Goal: Register for event/course

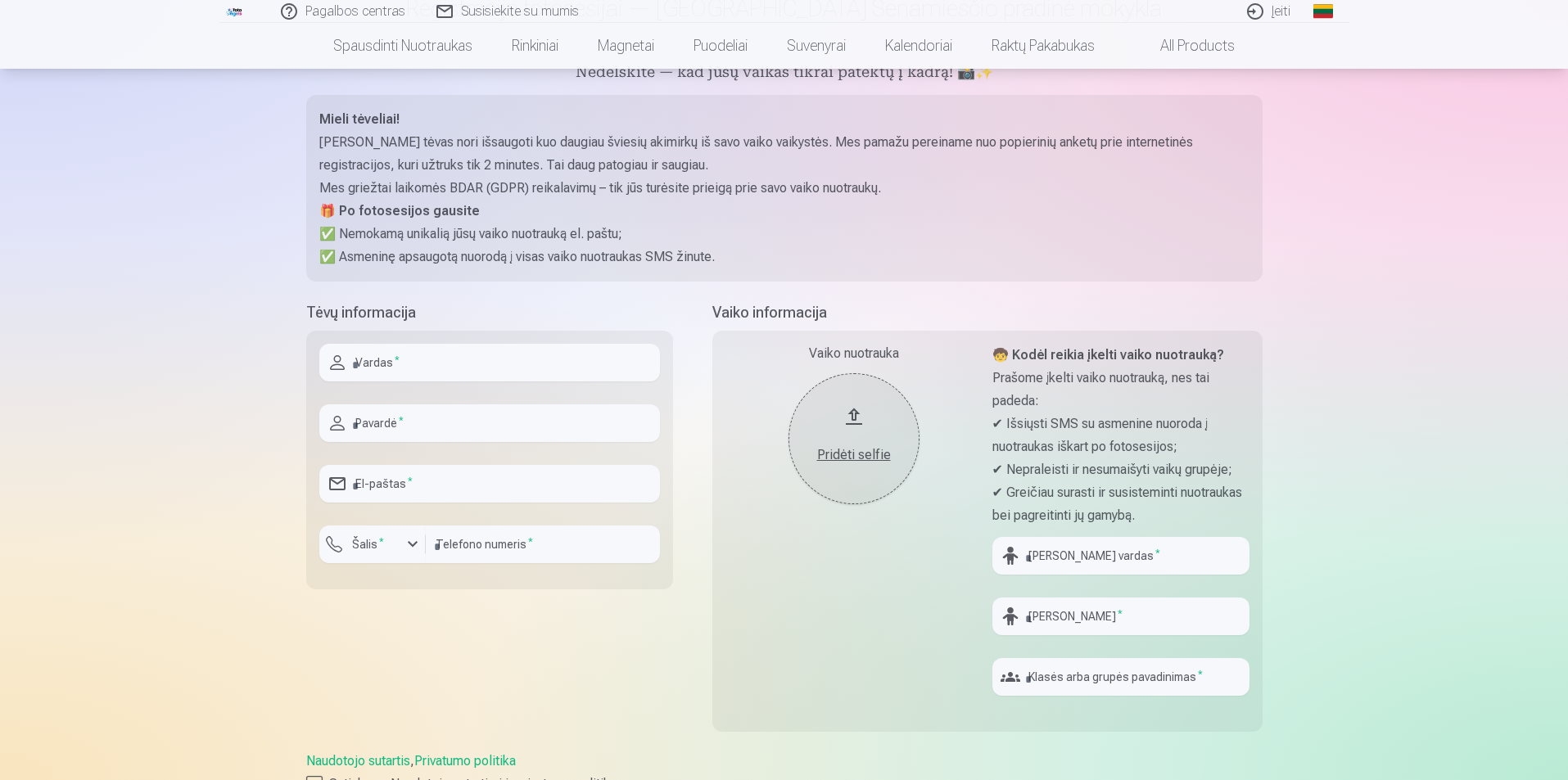
scroll to position [164, 0]
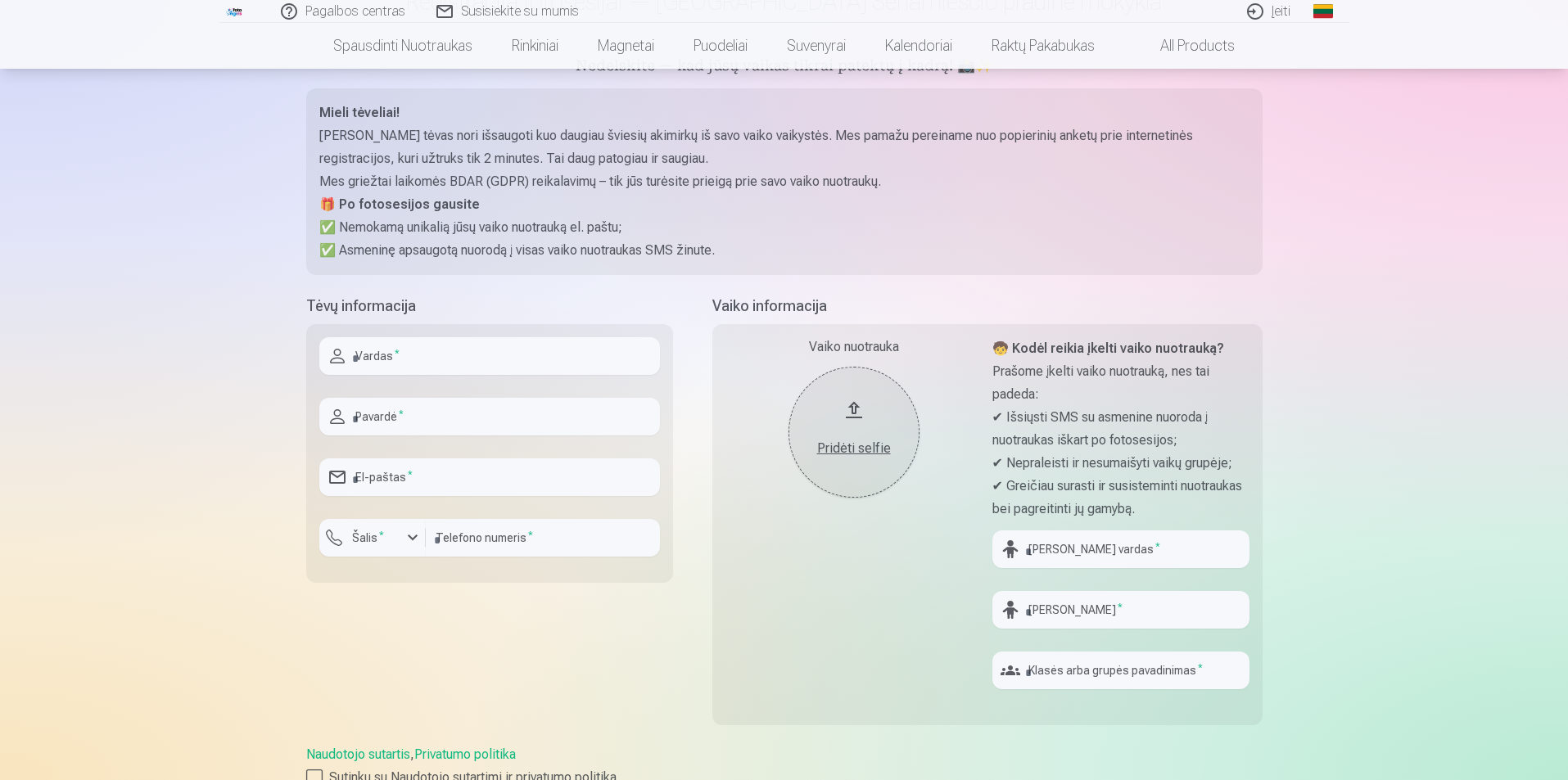
click at [420, 350] on input "text" at bounding box center [490, 356] width 341 height 37
type input "******"
type input "**********"
type input "*********"
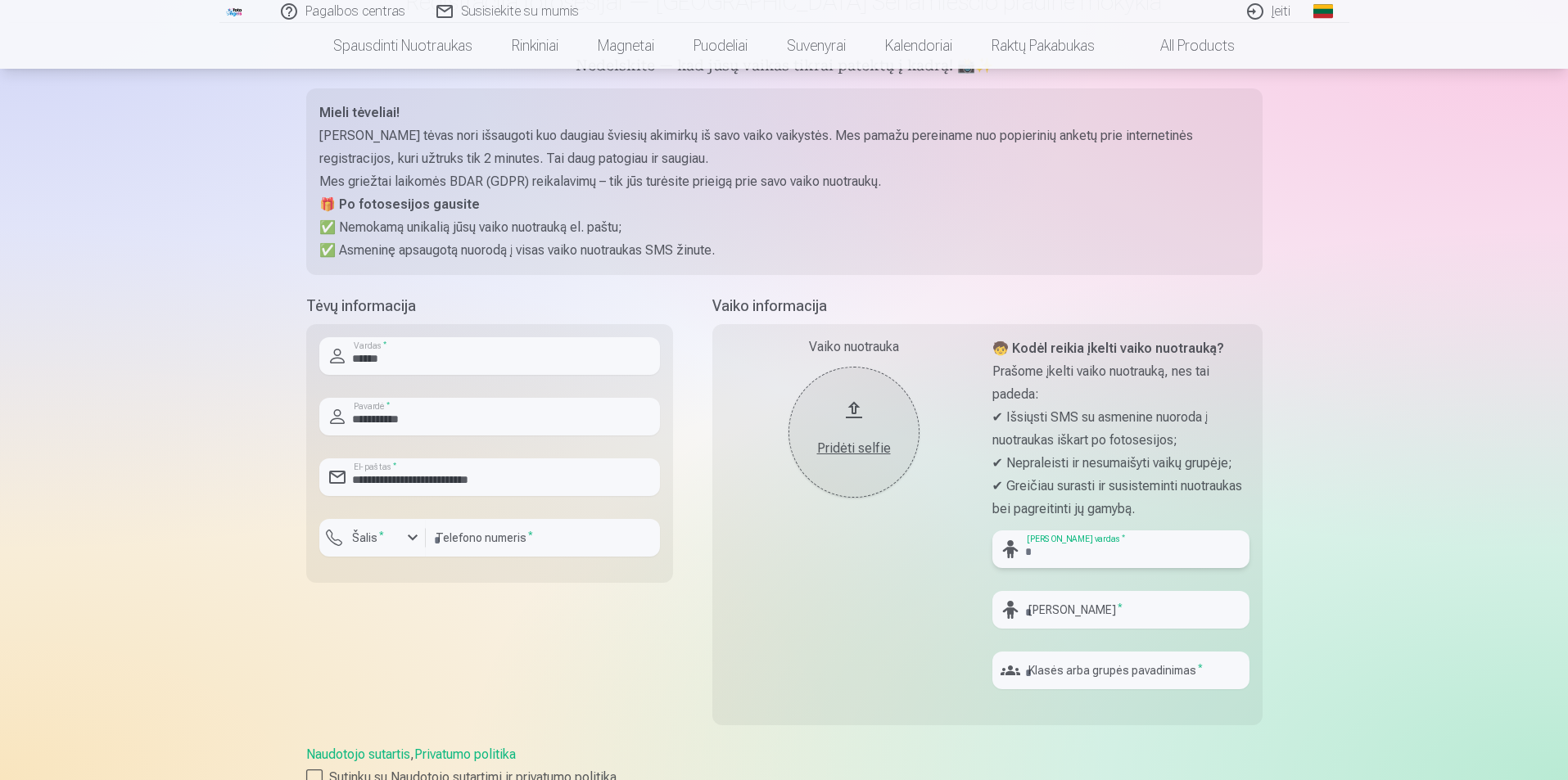
click at [1060, 547] on input "text" at bounding box center [1120, 549] width 257 height 37
type input "******"
click at [1081, 615] on input "text" at bounding box center [1120, 610] width 257 height 37
type input "*********"
click at [1112, 665] on input "text" at bounding box center [1120, 670] width 257 height 37
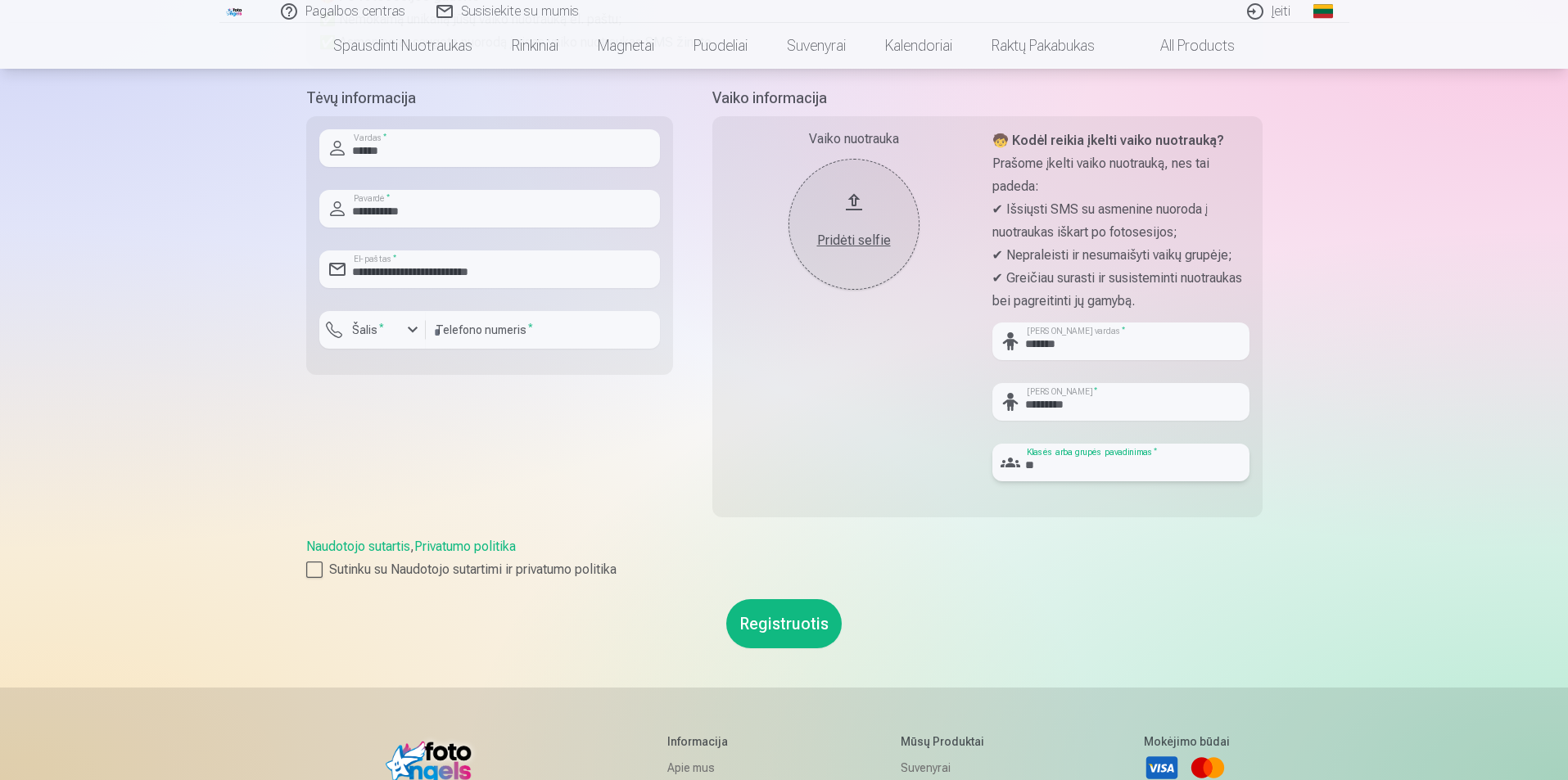
scroll to position [409, 0]
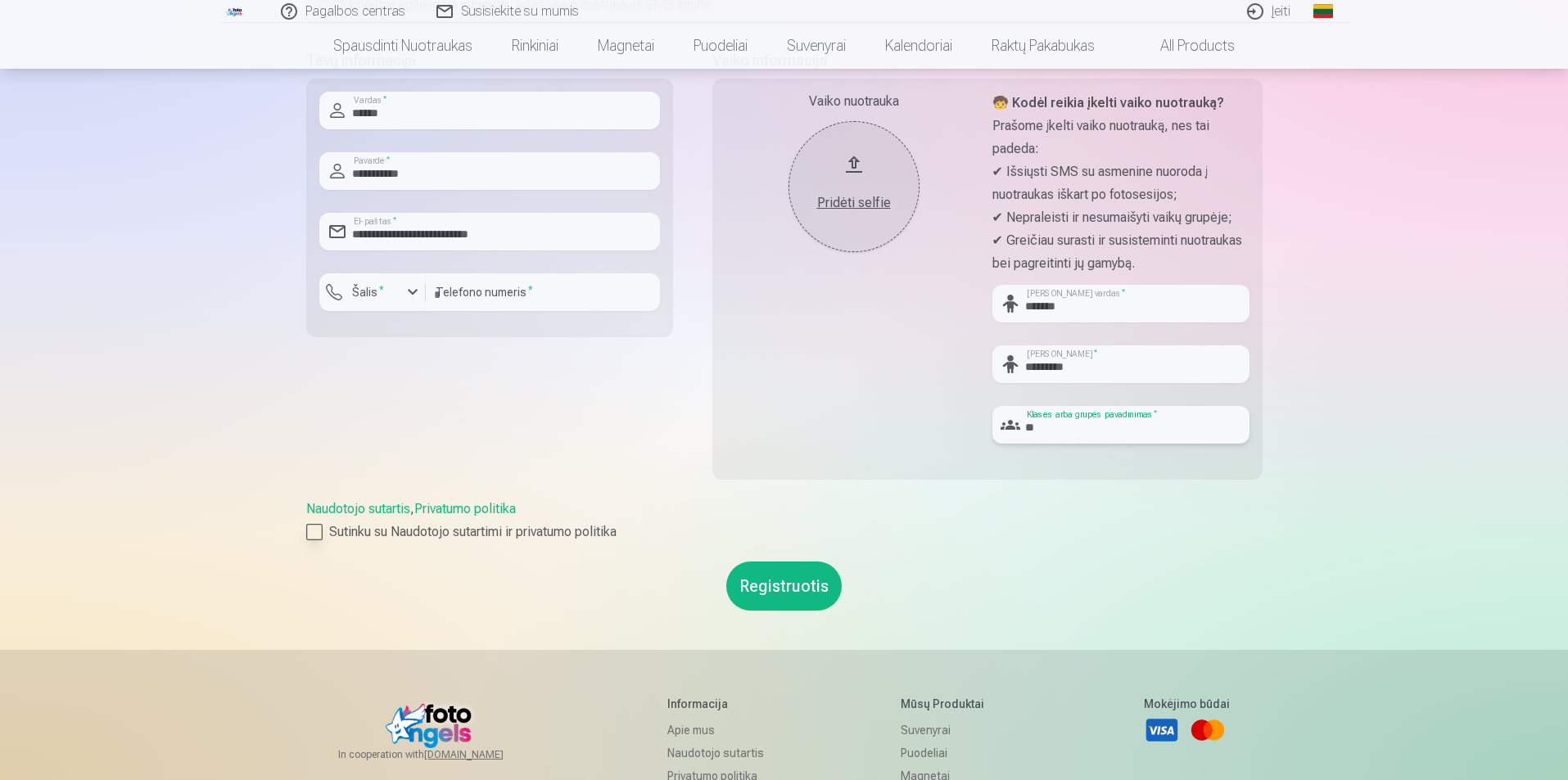
type input "**"
click at [312, 536] on div at bounding box center [314, 532] width 17 height 17
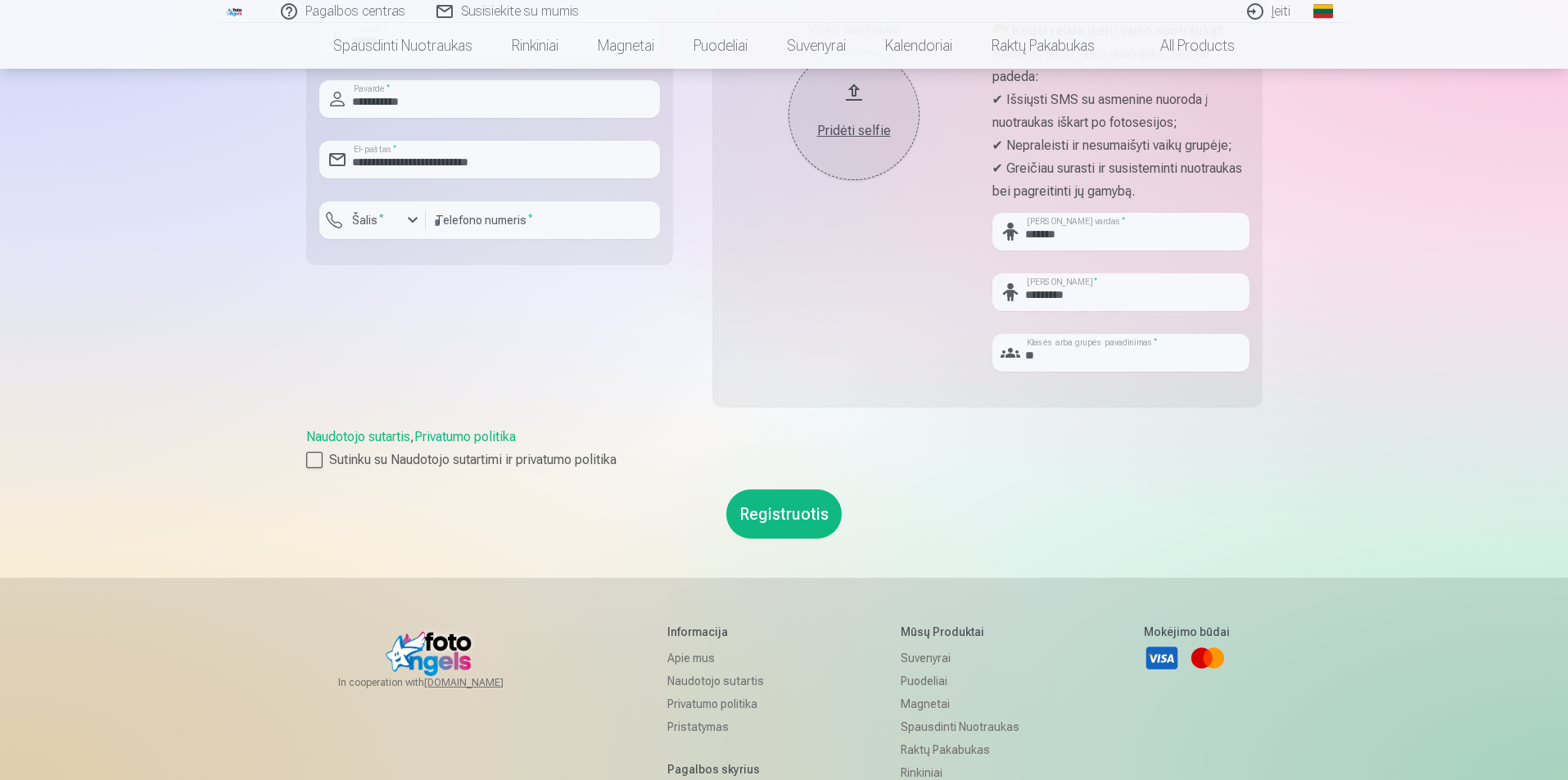
scroll to position [491, 0]
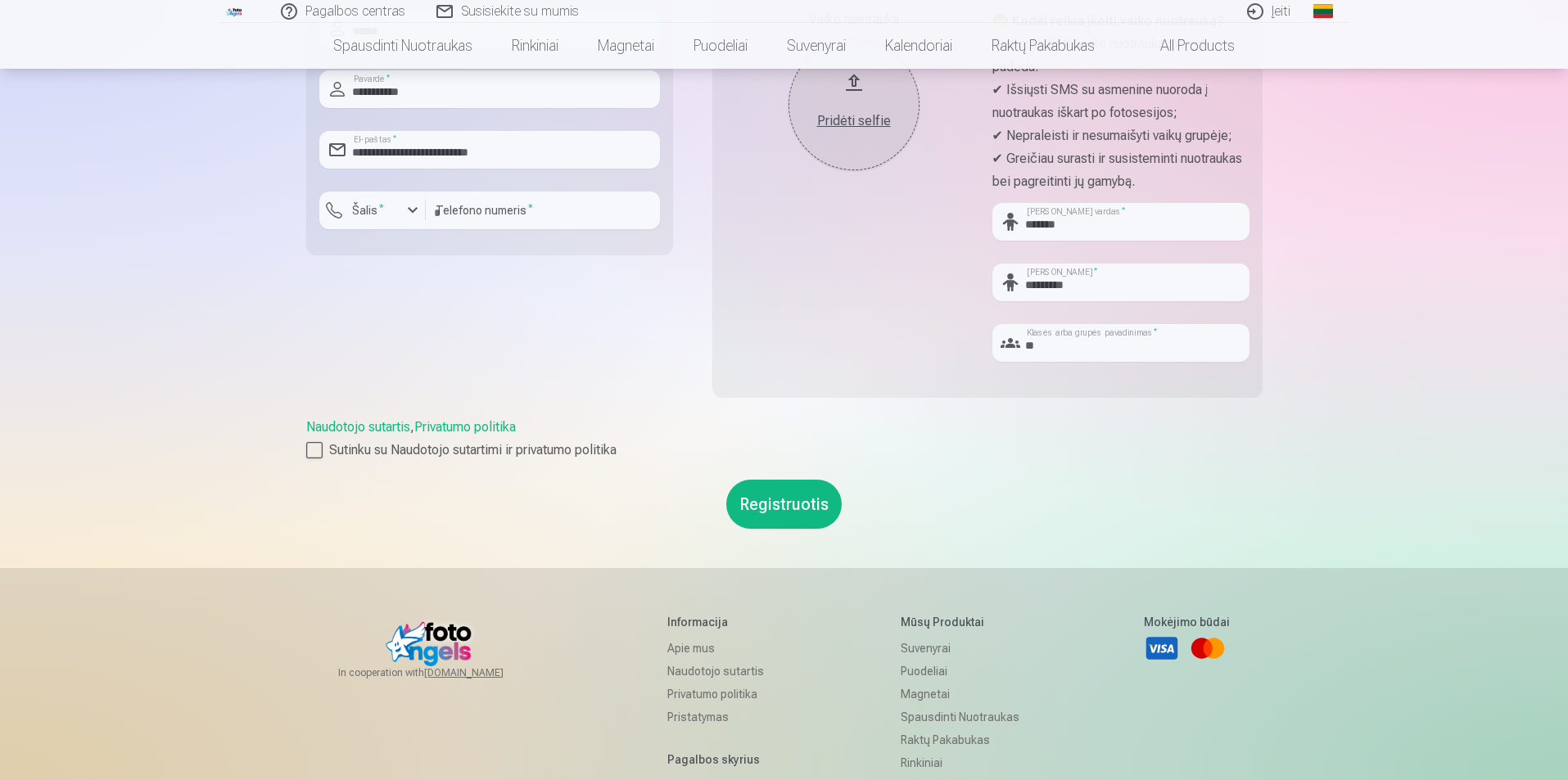
click at [804, 500] on button "Registruotis" at bounding box center [784, 504] width 116 height 49
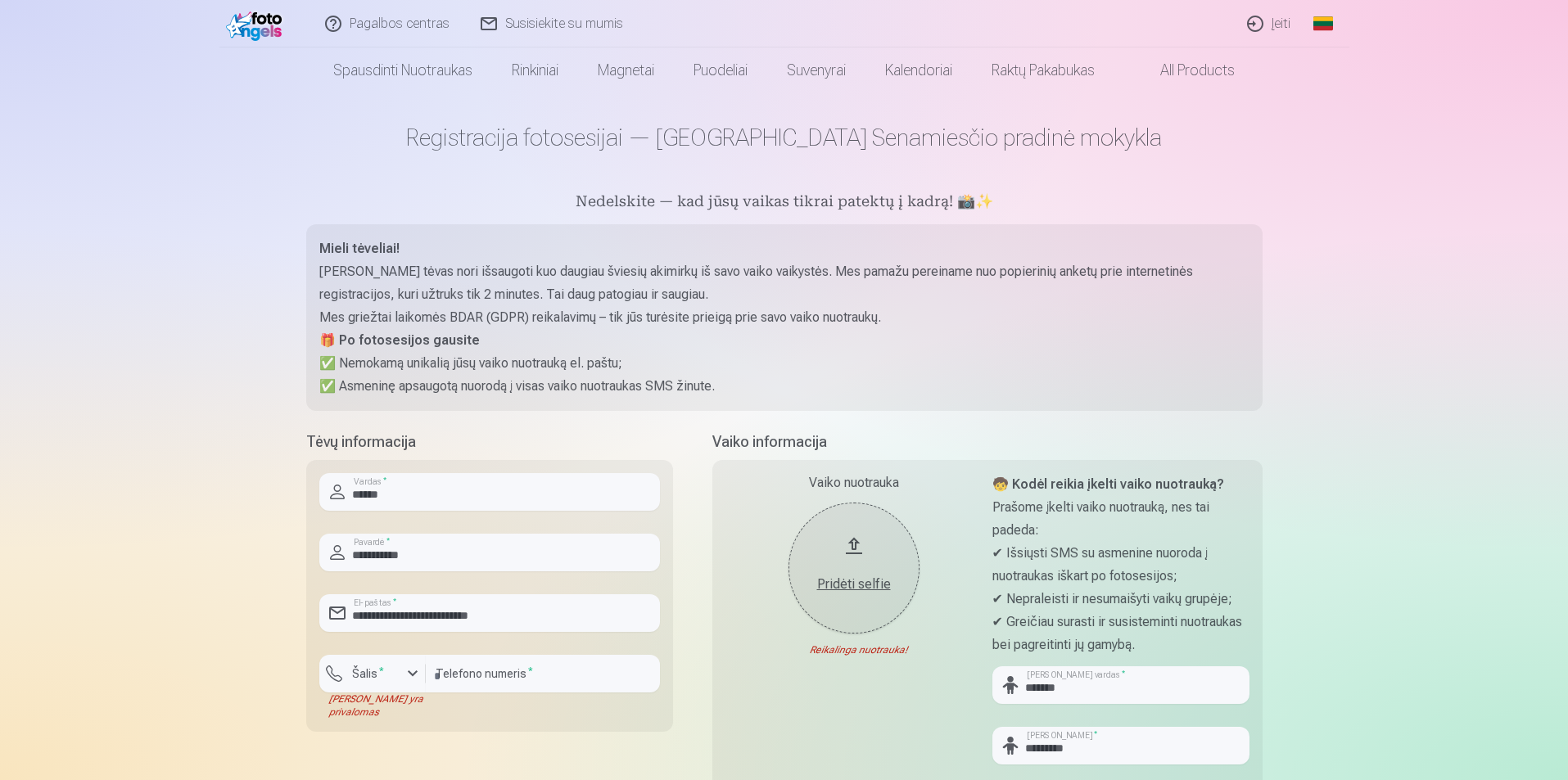
scroll to position [0, 0]
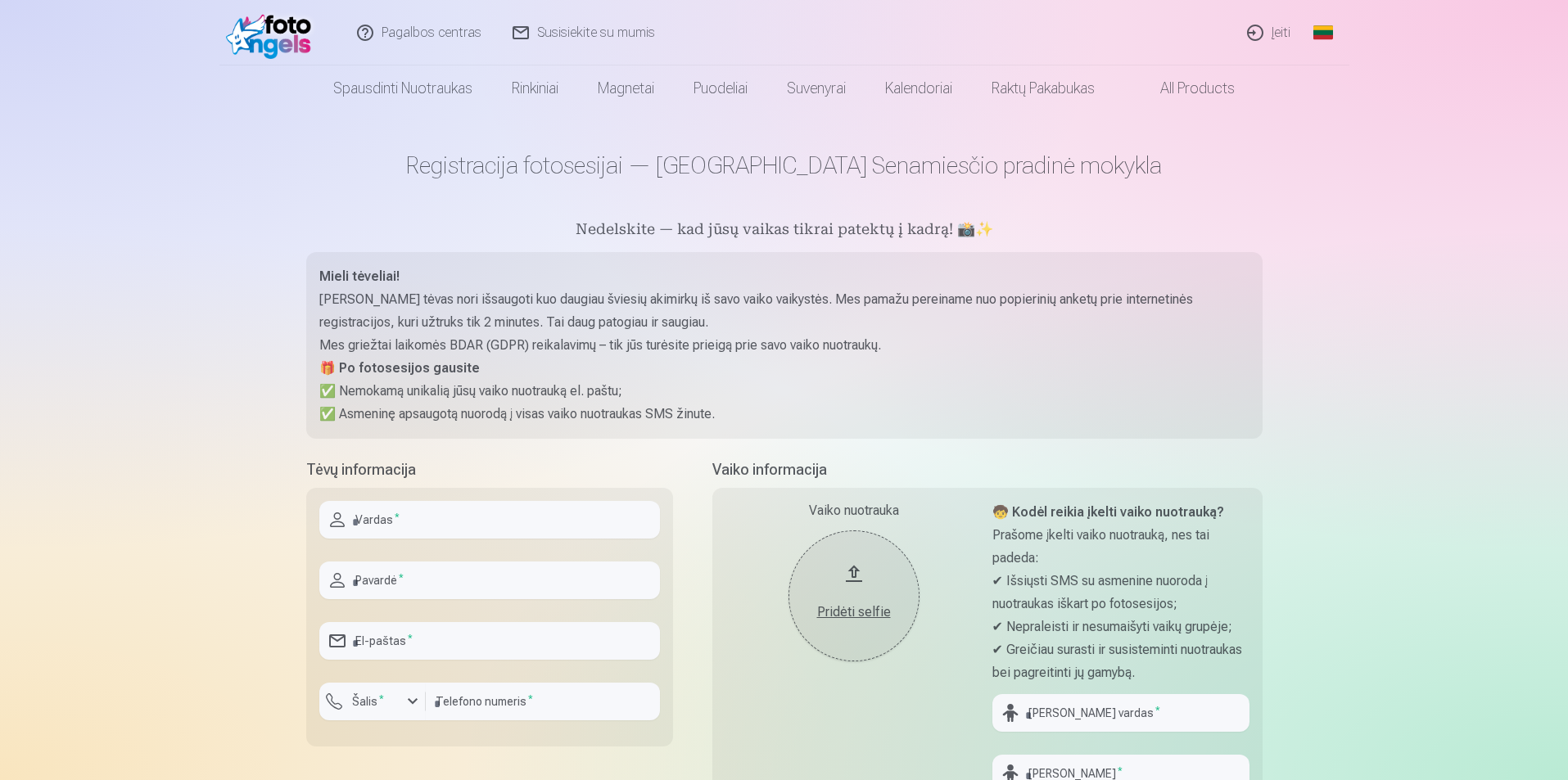
click at [474, 518] on input "text" at bounding box center [490, 519] width 341 height 37
type input "******"
type input "**********"
type input "*********"
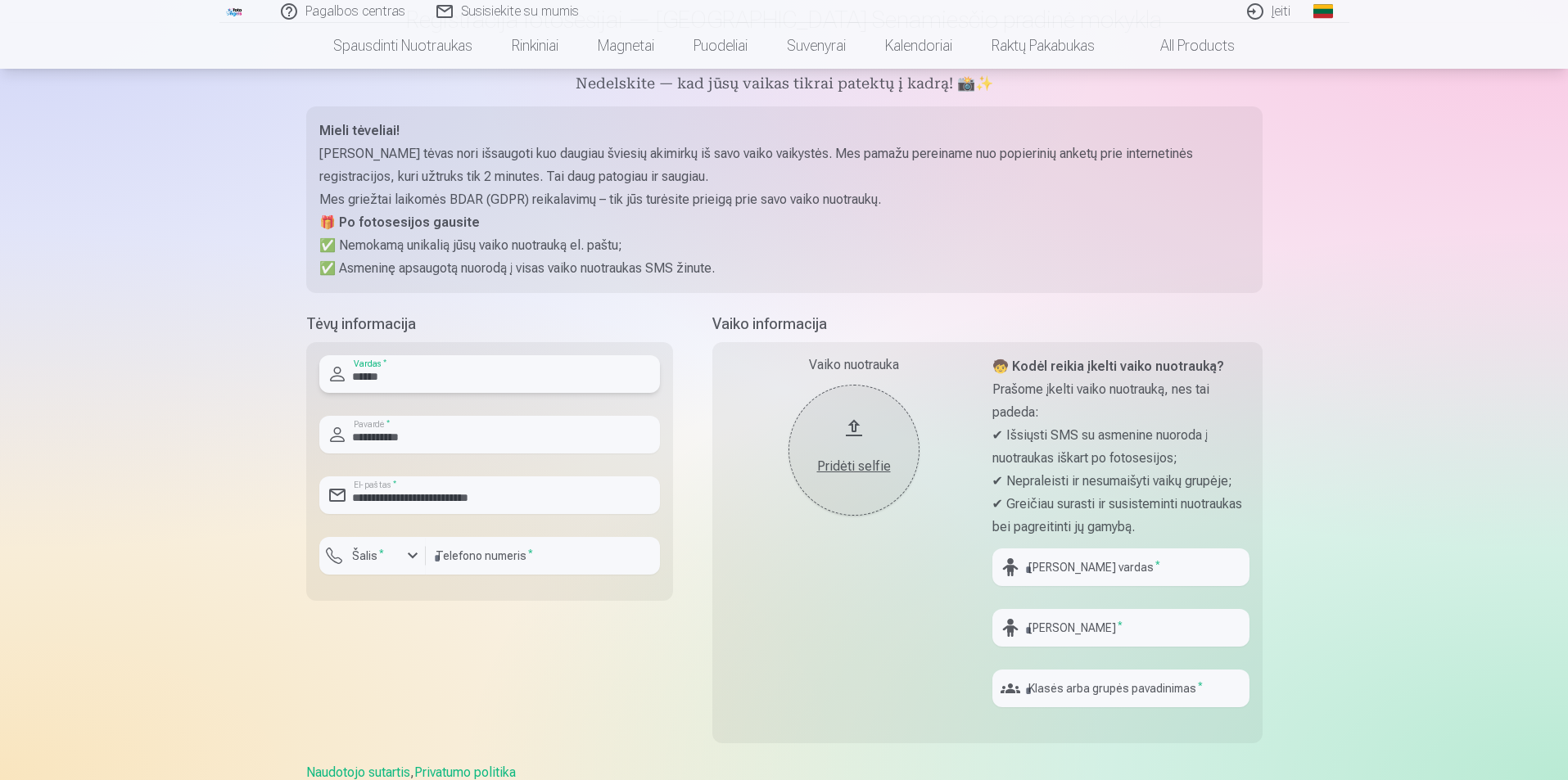
scroll to position [328, 0]
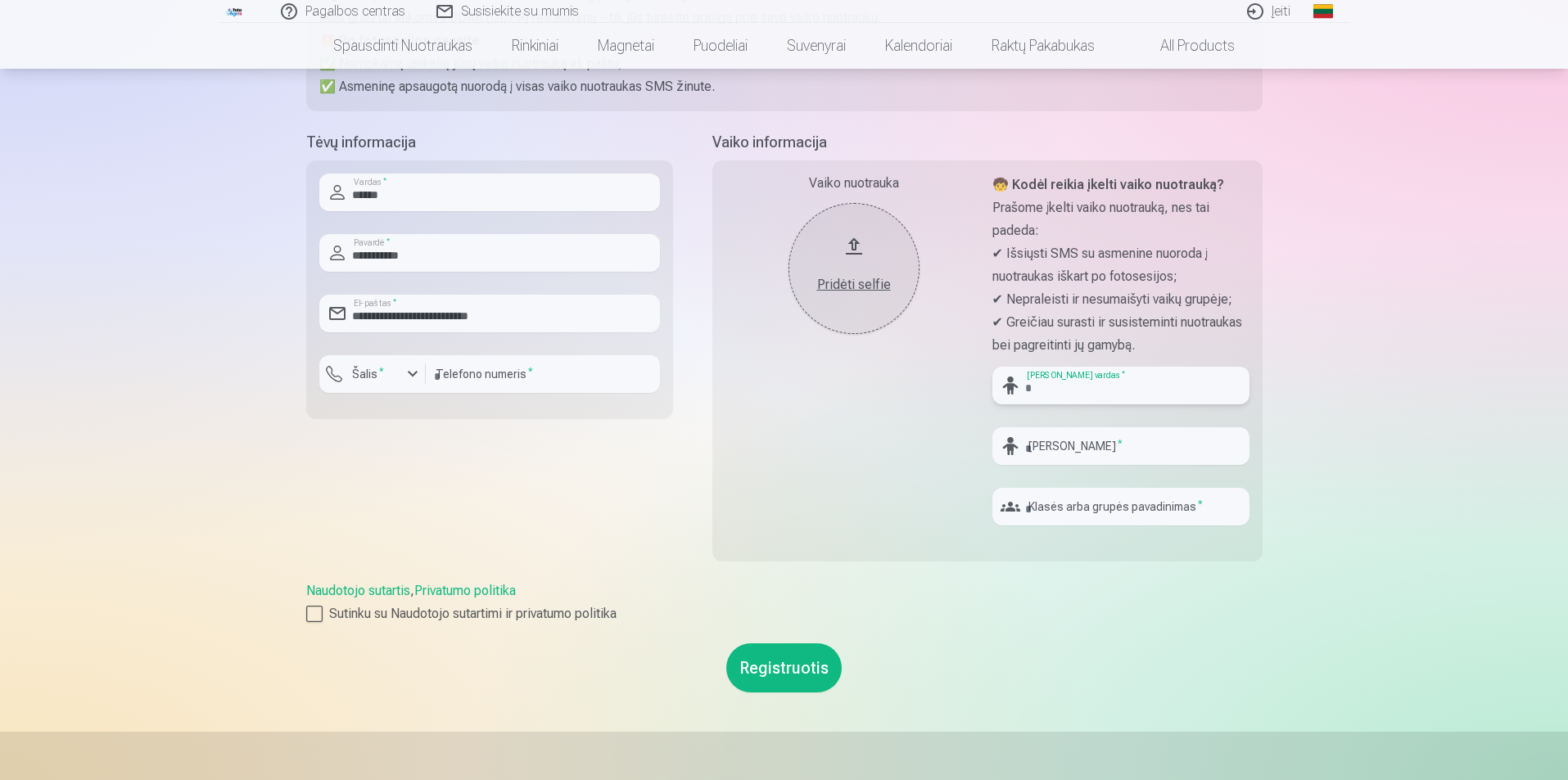
click at [1084, 389] on input "text" at bounding box center [1120, 385] width 257 height 37
type input "******"
click at [1070, 445] on input "text" at bounding box center [1120, 446] width 257 height 37
type input "*********"
click at [1056, 504] on input "text" at bounding box center [1120, 506] width 257 height 37
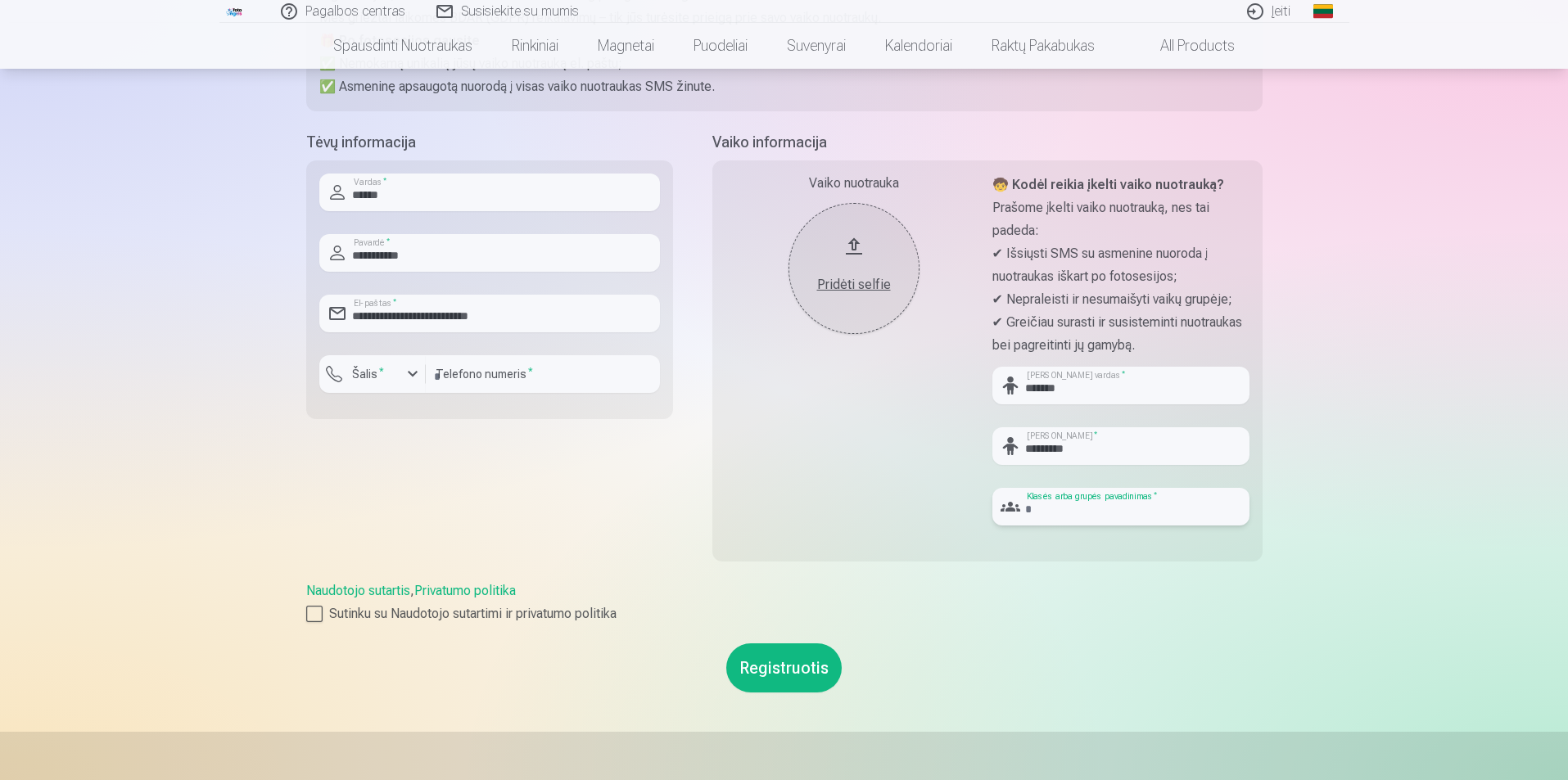
type input "**"
click at [872, 283] on div "Pridėti selfie" at bounding box center [854, 285] width 98 height 20
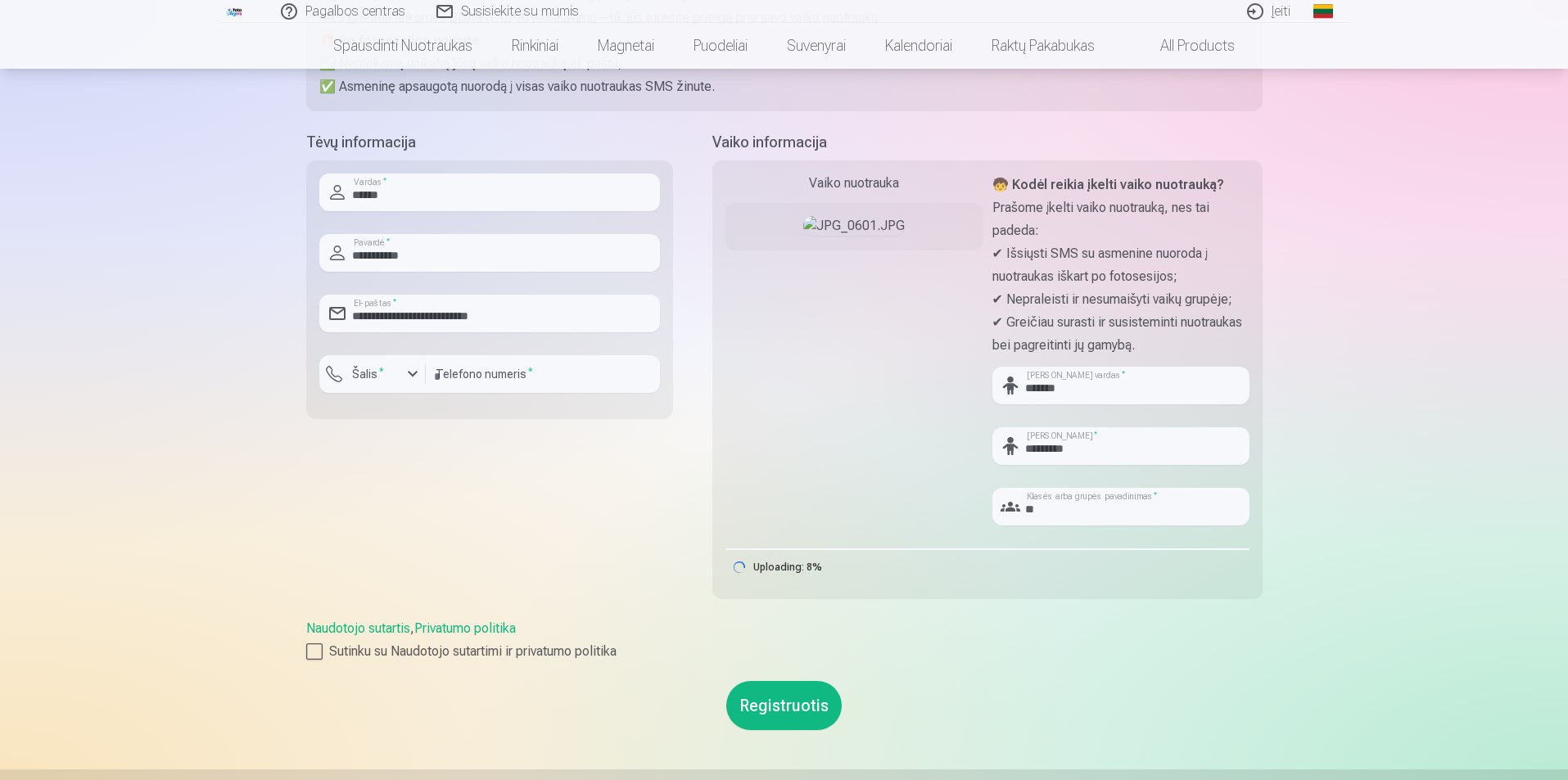
click at [844, 236] on img at bounding box center [854, 226] width 101 height 20
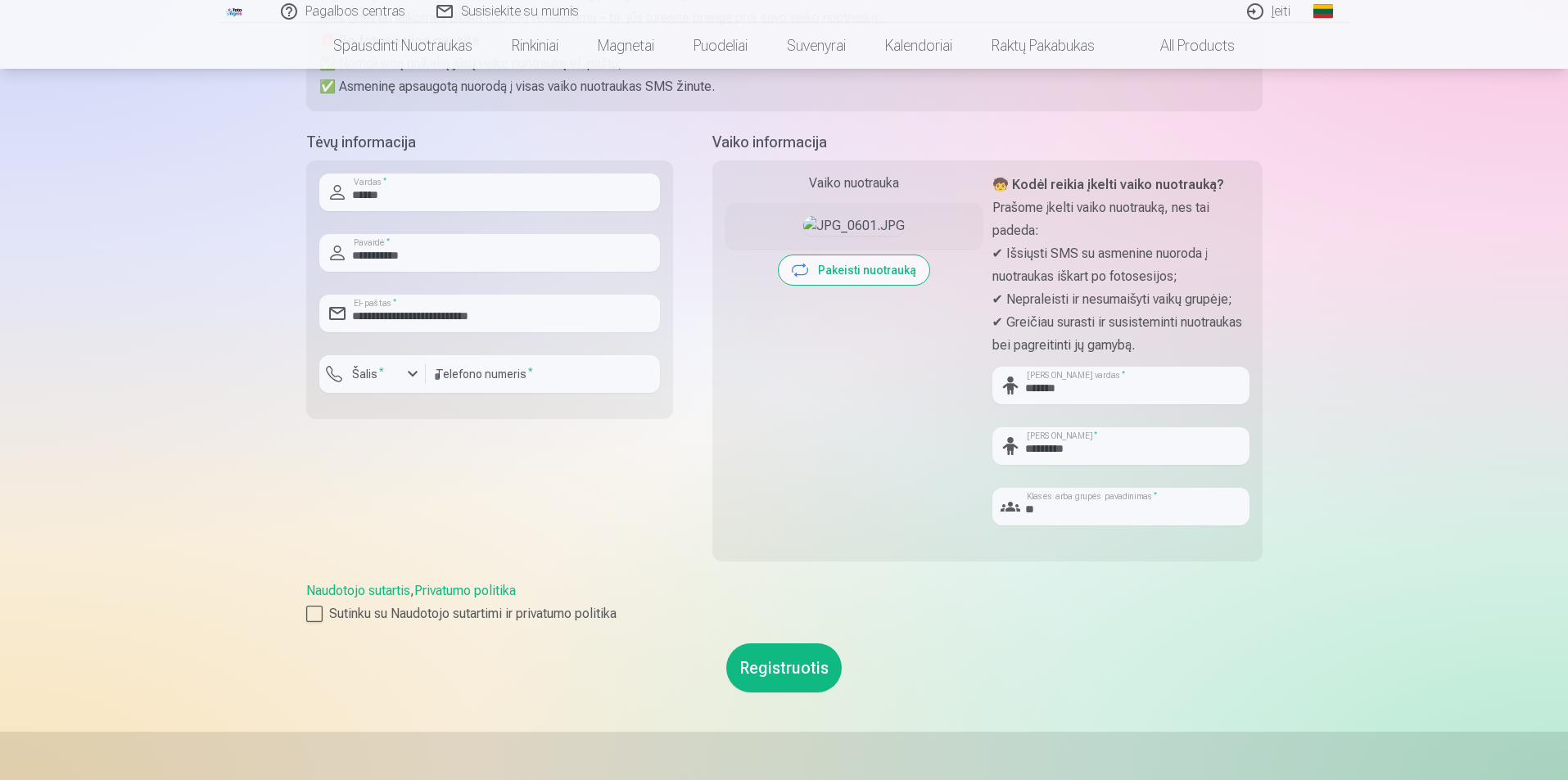
click at [847, 236] on img at bounding box center [854, 226] width 101 height 20
click at [315, 613] on div at bounding box center [314, 615] width 17 height 17
click at [787, 669] on button "Registruotis" at bounding box center [784, 668] width 116 height 49
click at [800, 669] on button "Registruotis" at bounding box center [784, 668] width 116 height 49
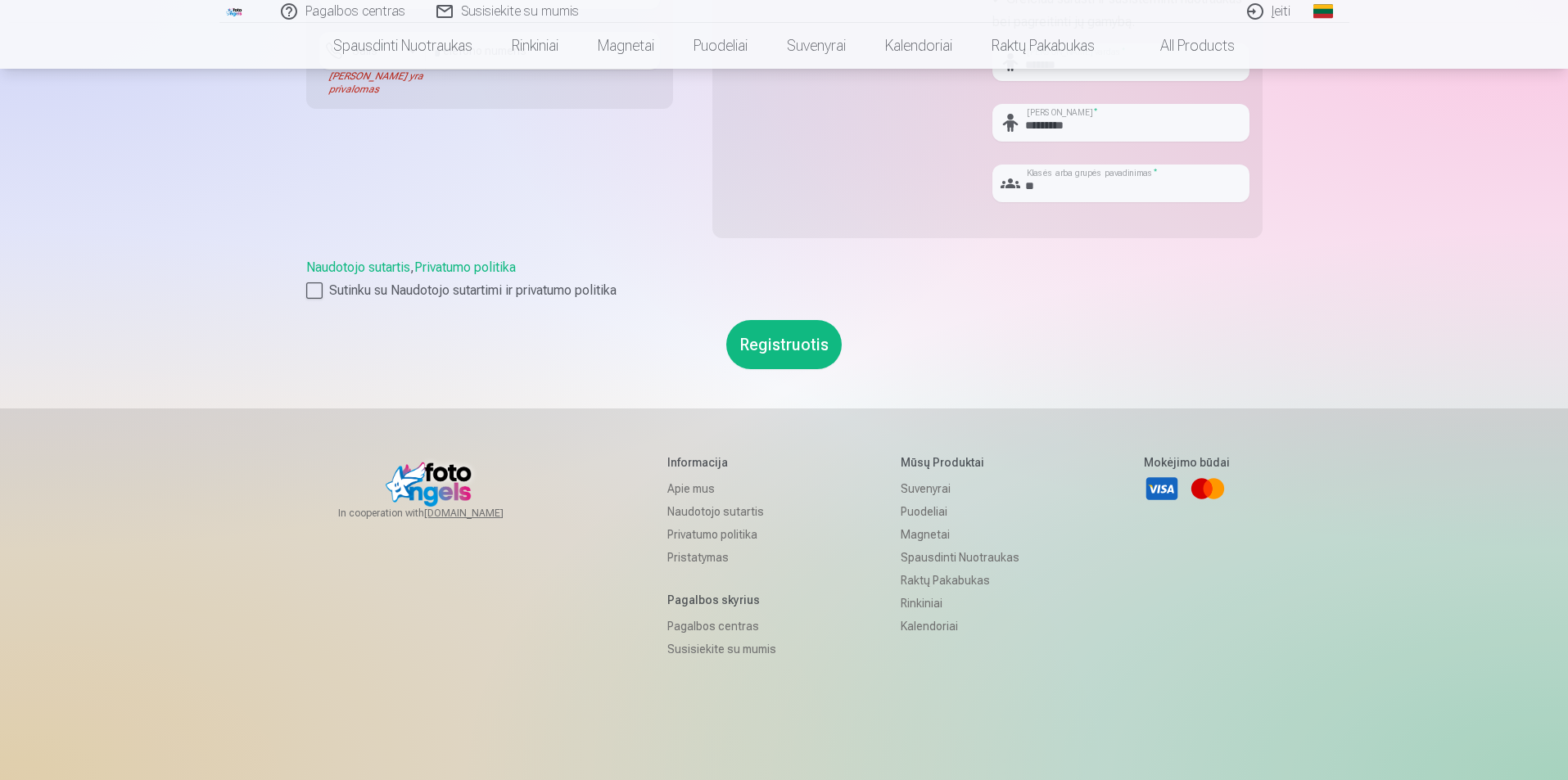
scroll to position [655, 0]
click at [783, 338] on button "Registruotis" at bounding box center [784, 340] width 116 height 49
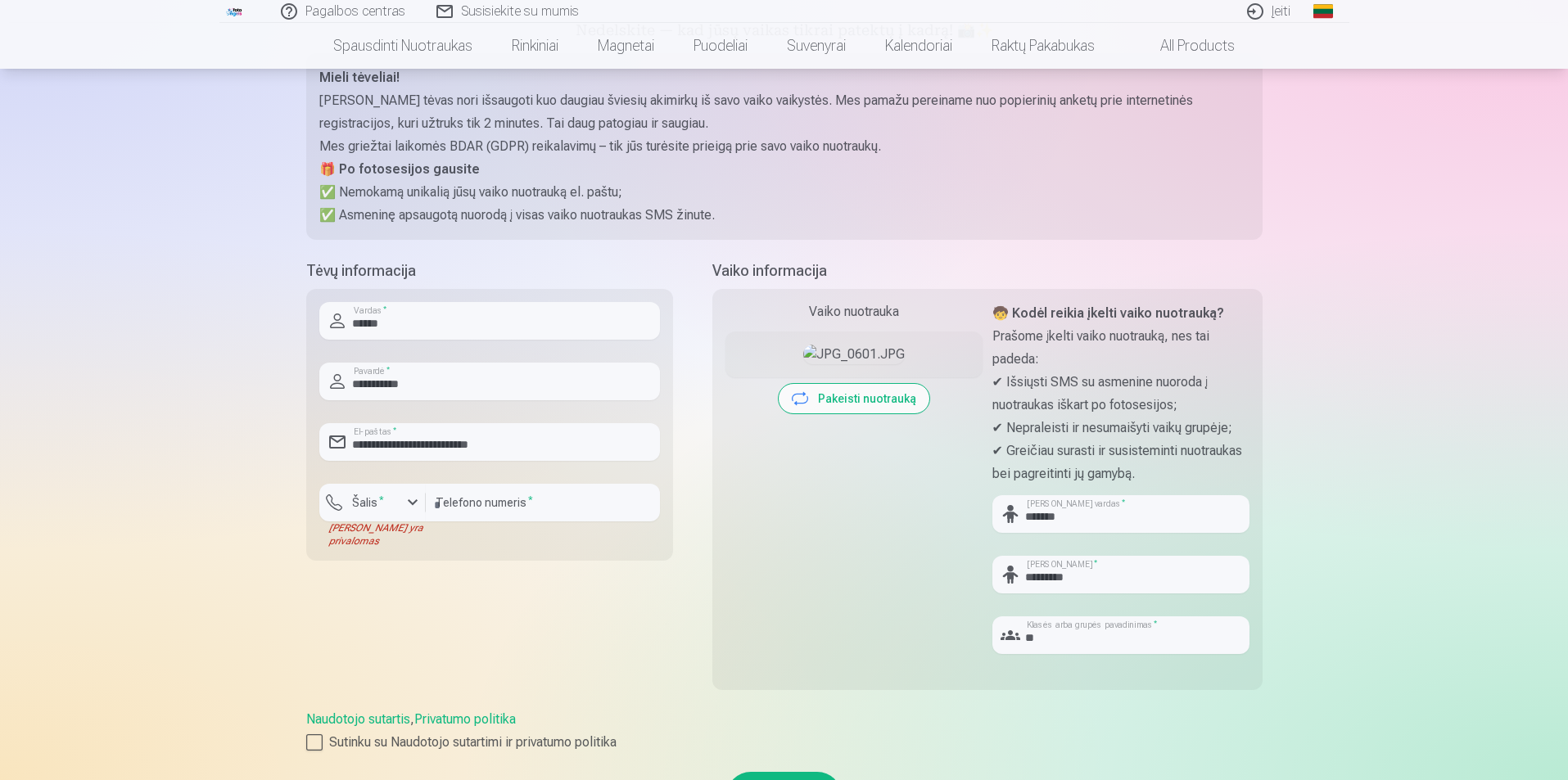
scroll to position [491, 0]
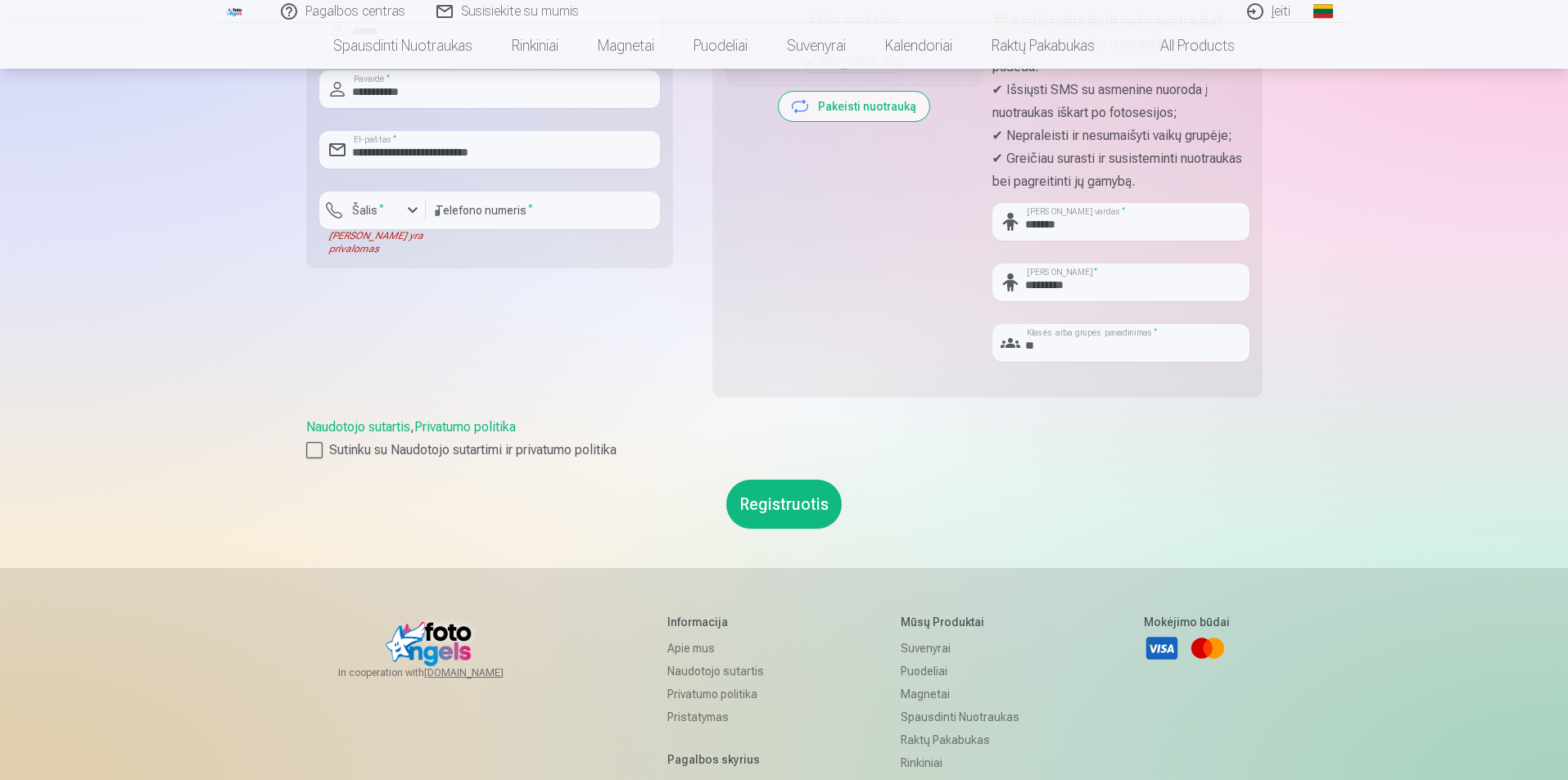
click at [796, 506] on button "Registruotis" at bounding box center [784, 504] width 116 height 49
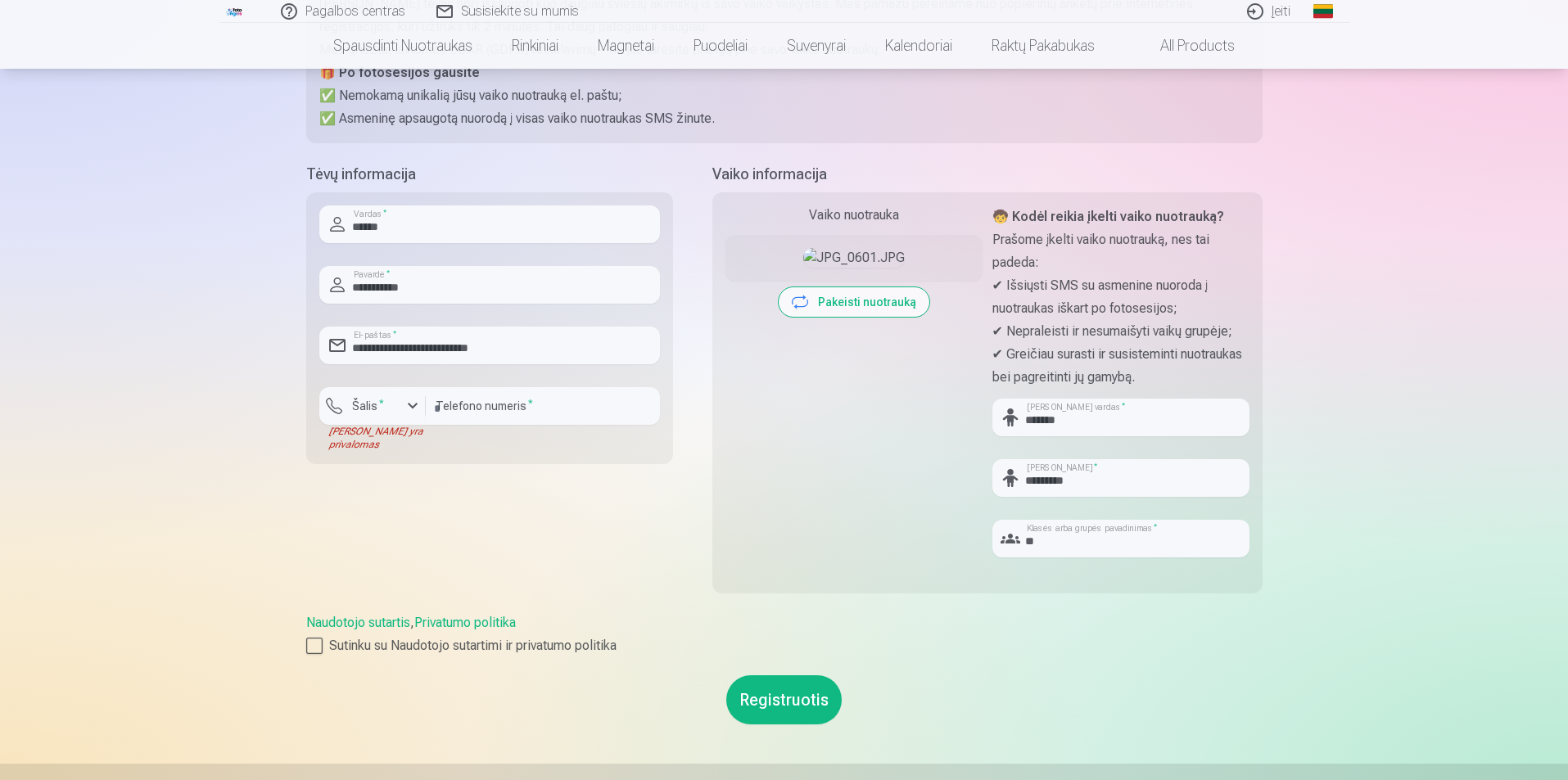
scroll to position [245, 0]
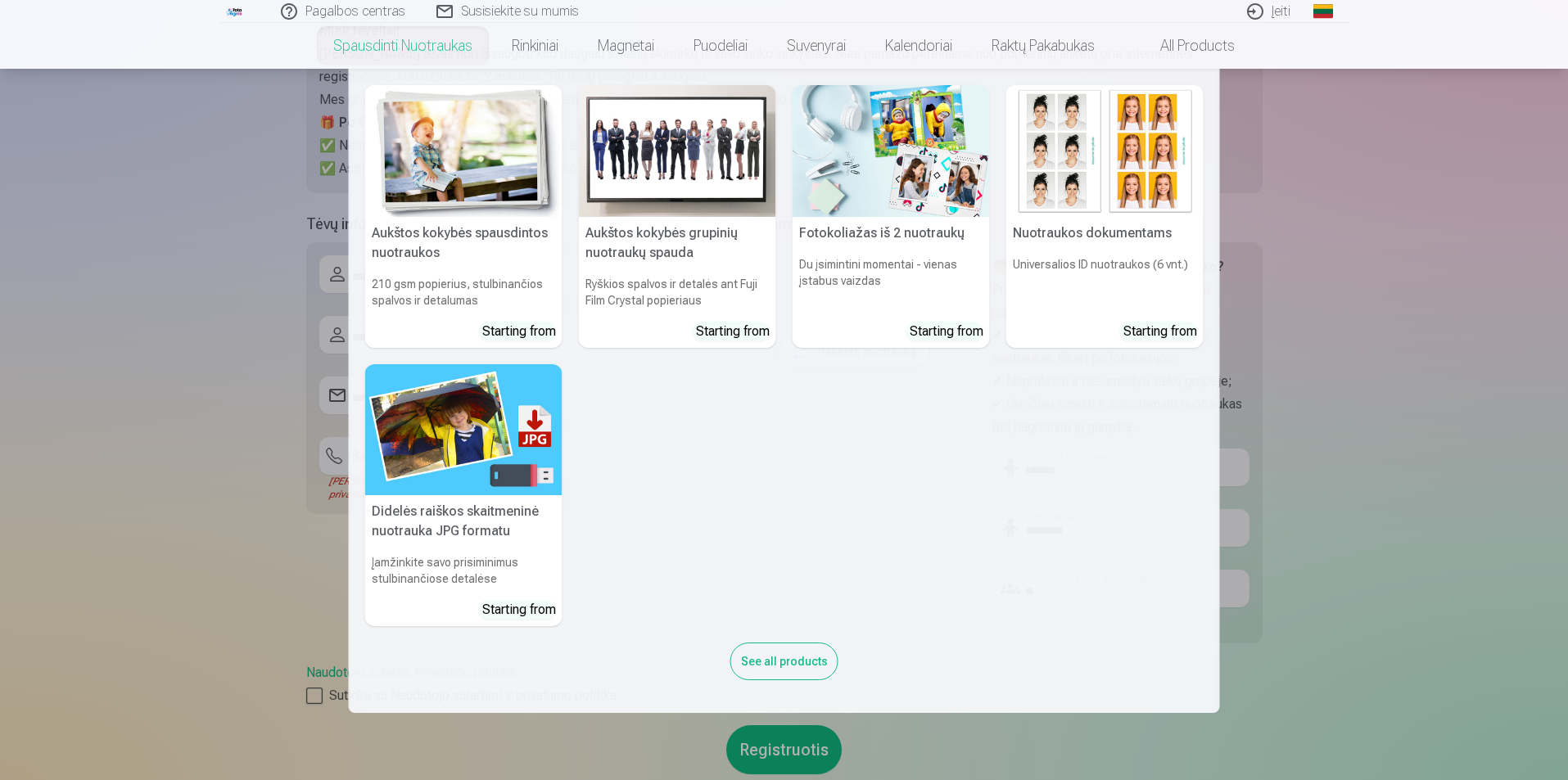
click at [210, 180] on nav "Aukštos kokybės spausdintos nuotraukos 210 gsm popierius, stulbinančios spalvos…" at bounding box center [784, 391] width 1568 height 644
click at [215, 237] on nav "Aukštos kokybės spausdintos nuotraukos 210 gsm popierius, stulbinančios spalvos…" at bounding box center [784, 391] width 1568 height 644
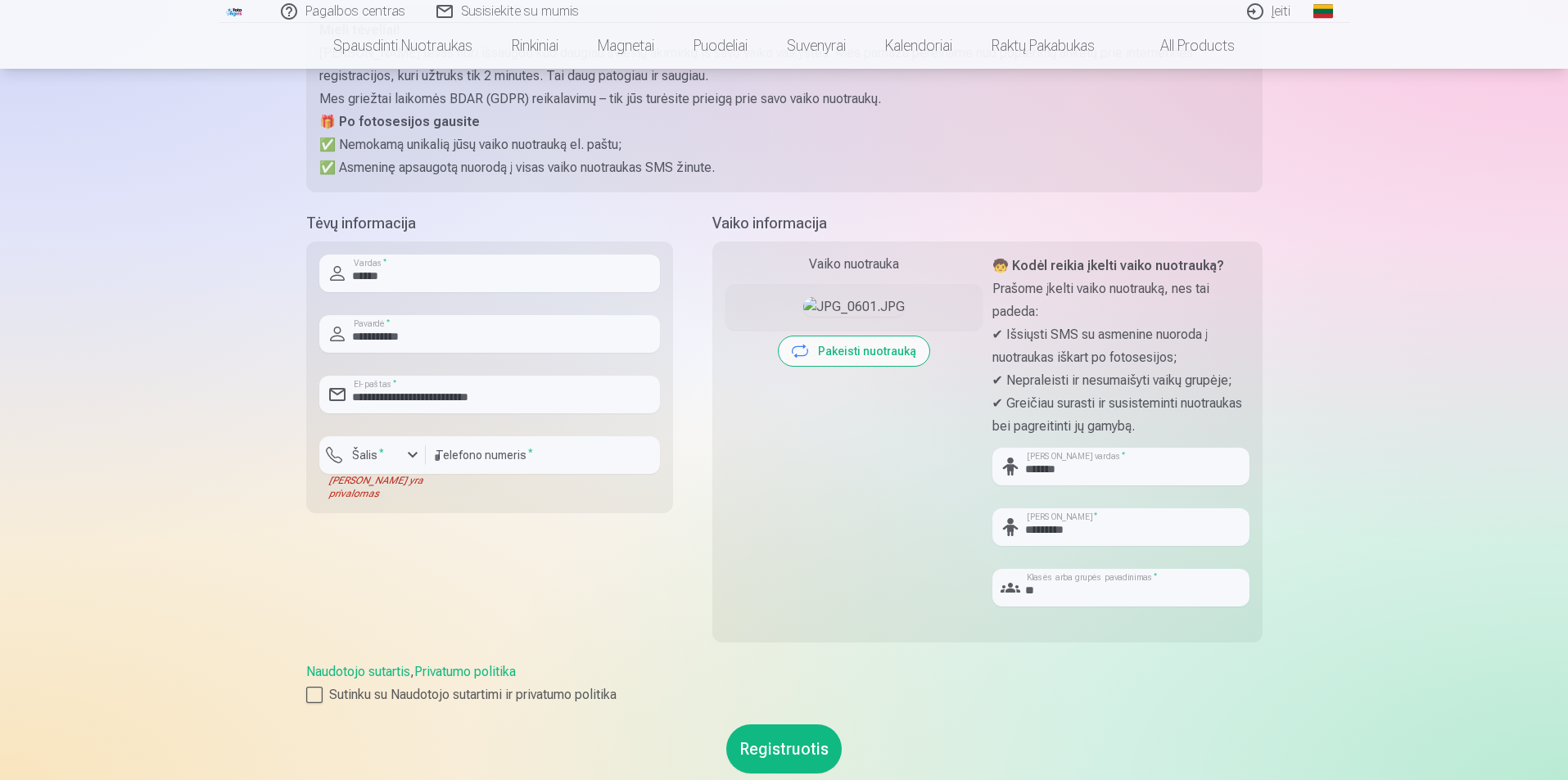
scroll to position [491, 0]
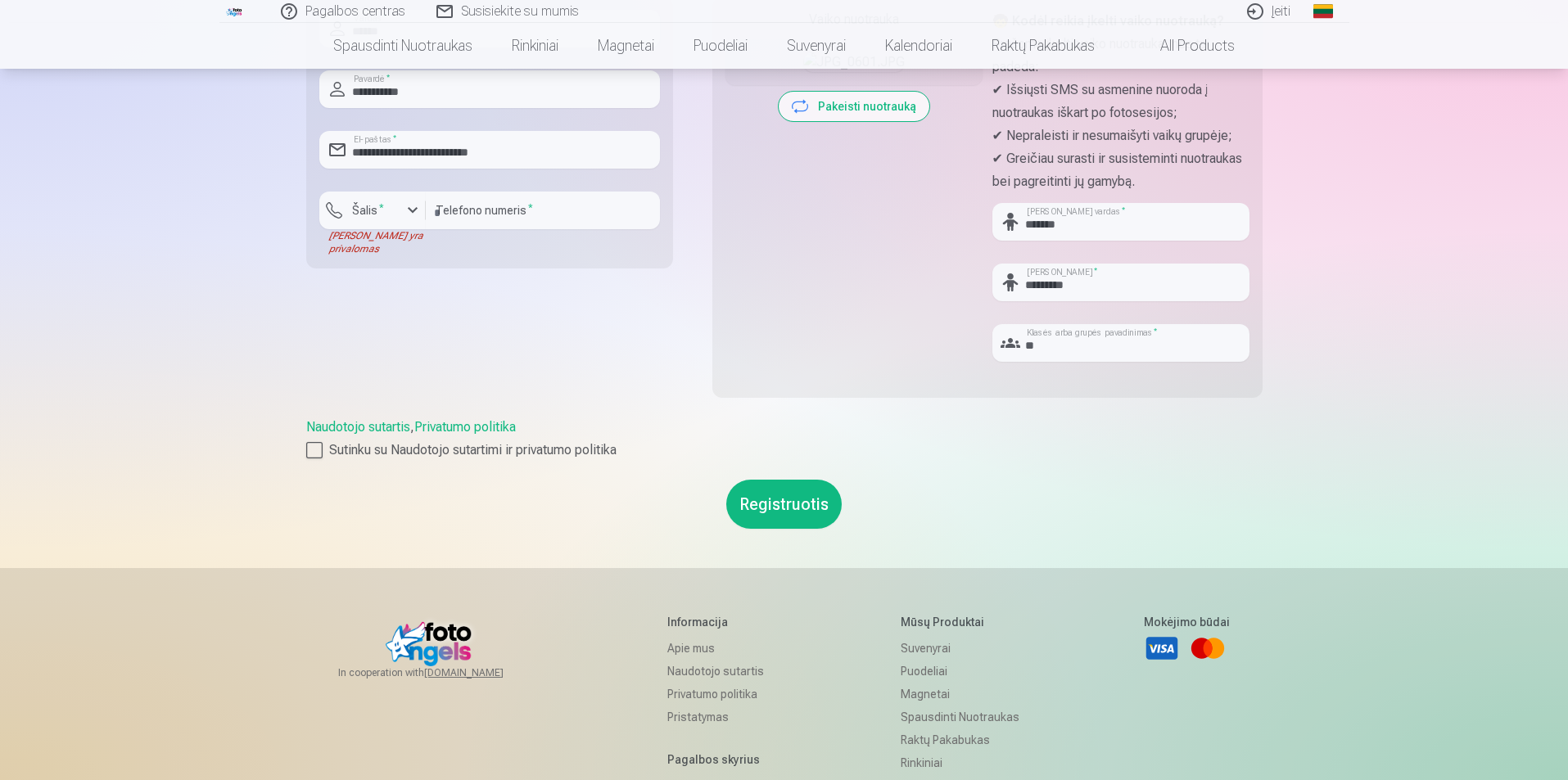
click at [794, 505] on button "Registruotis" at bounding box center [784, 504] width 116 height 49
click at [790, 505] on button "Registruotis" at bounding box center [784, 504] width 116 height 49
click at [364, 207] on label "Šalis *" at bounding box center [368, 210] width 45 height 17
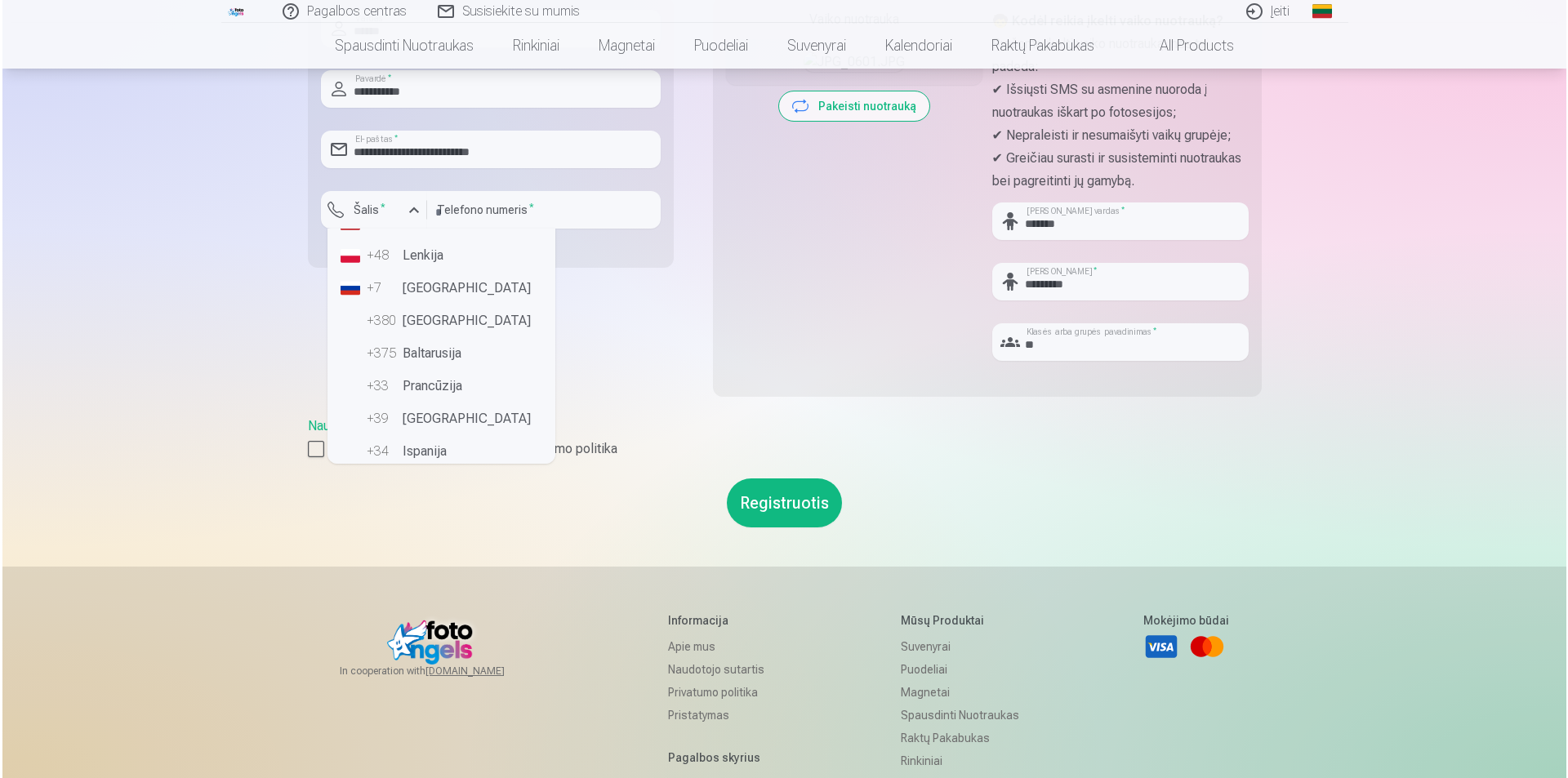
scroll to position [81, 0]
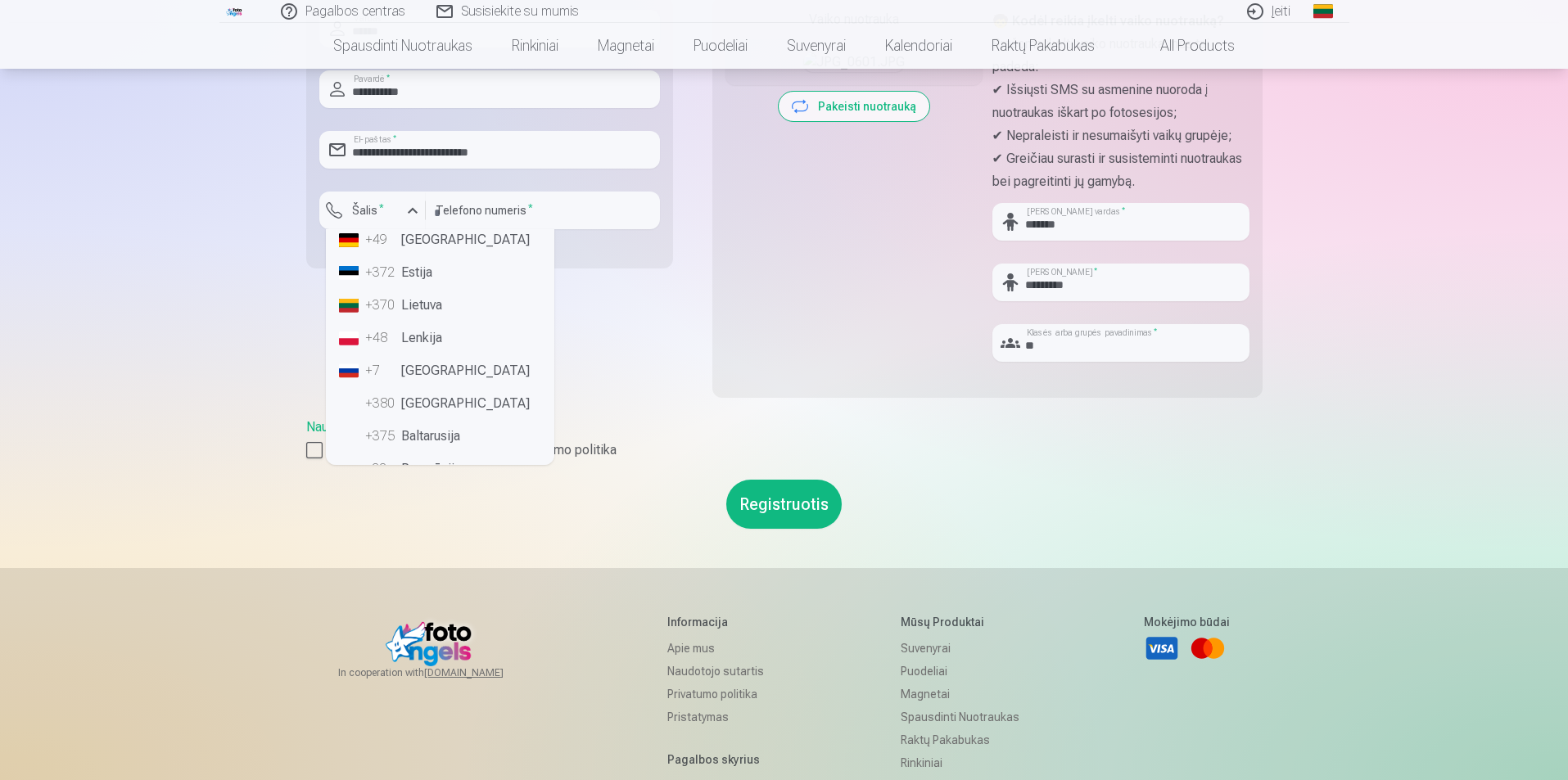
click at [425, 309] on li "+370 Lietuva" at bounding box center [440, 305] width 215 height 32
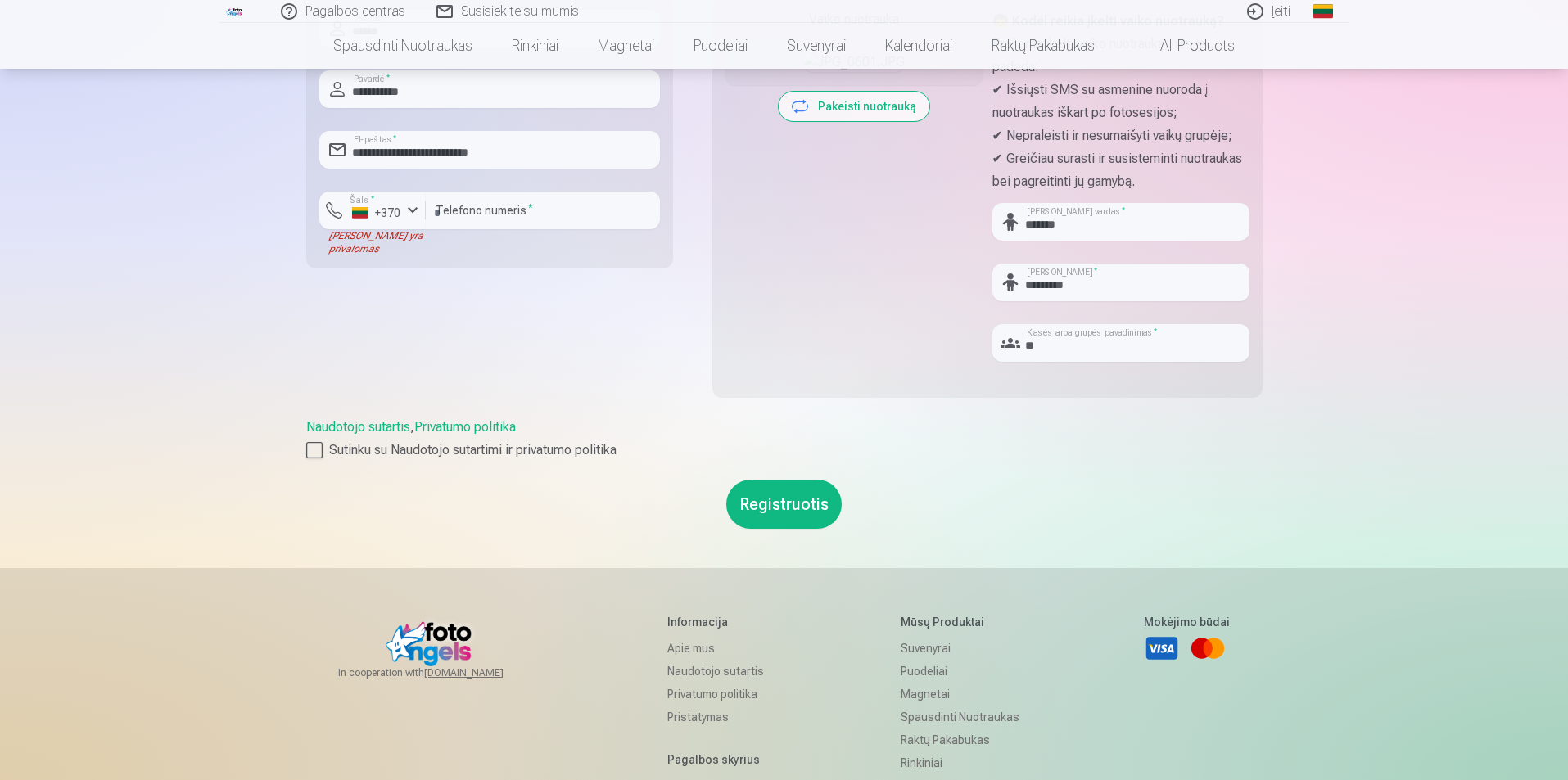
click at [769, 507] on button "Registruotis" at bounding box center [784, 504] width 116 height 49
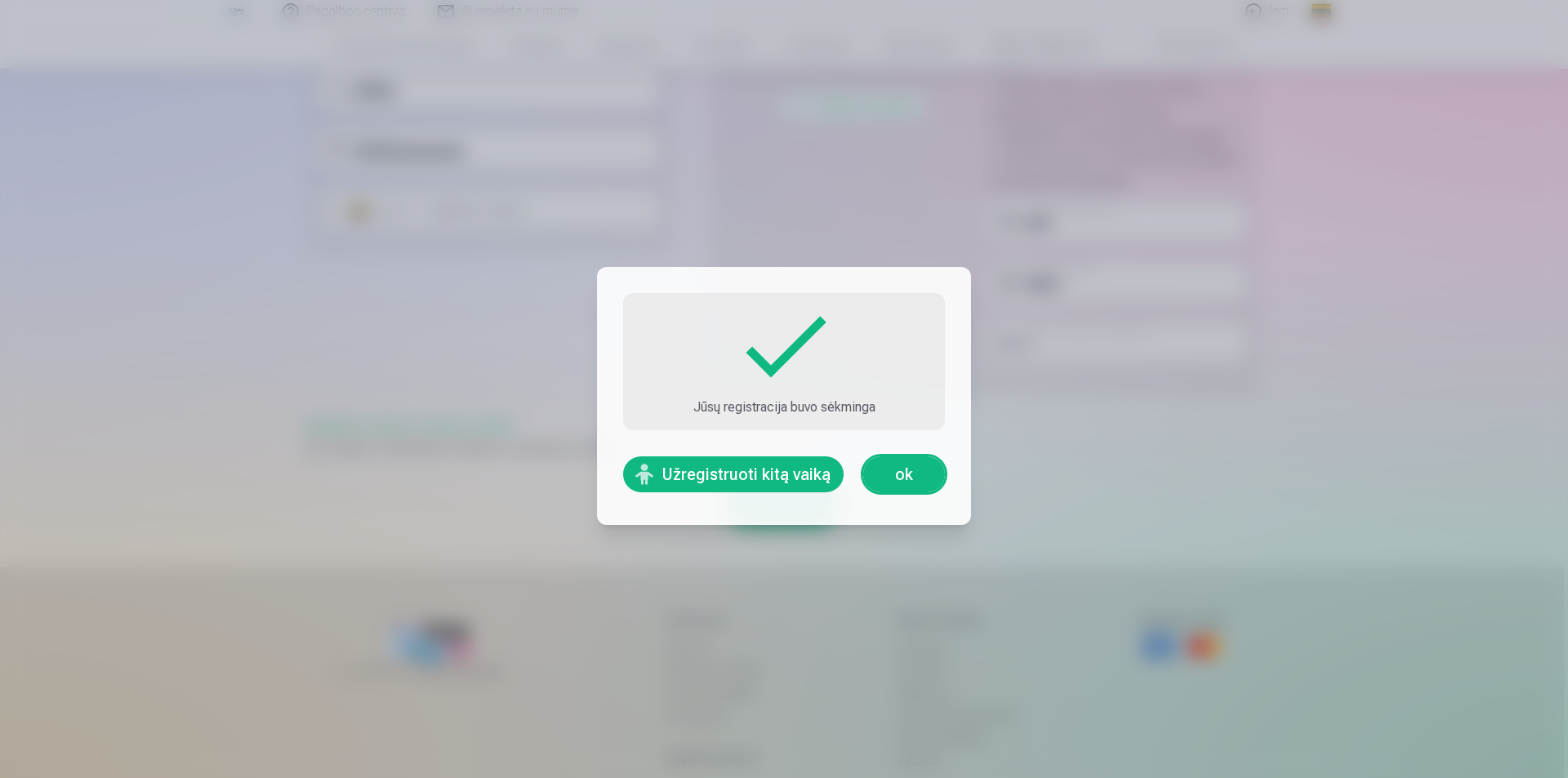
click at [904, 475] on link "ok" at bounding box center [904, 474] width 81 height 36
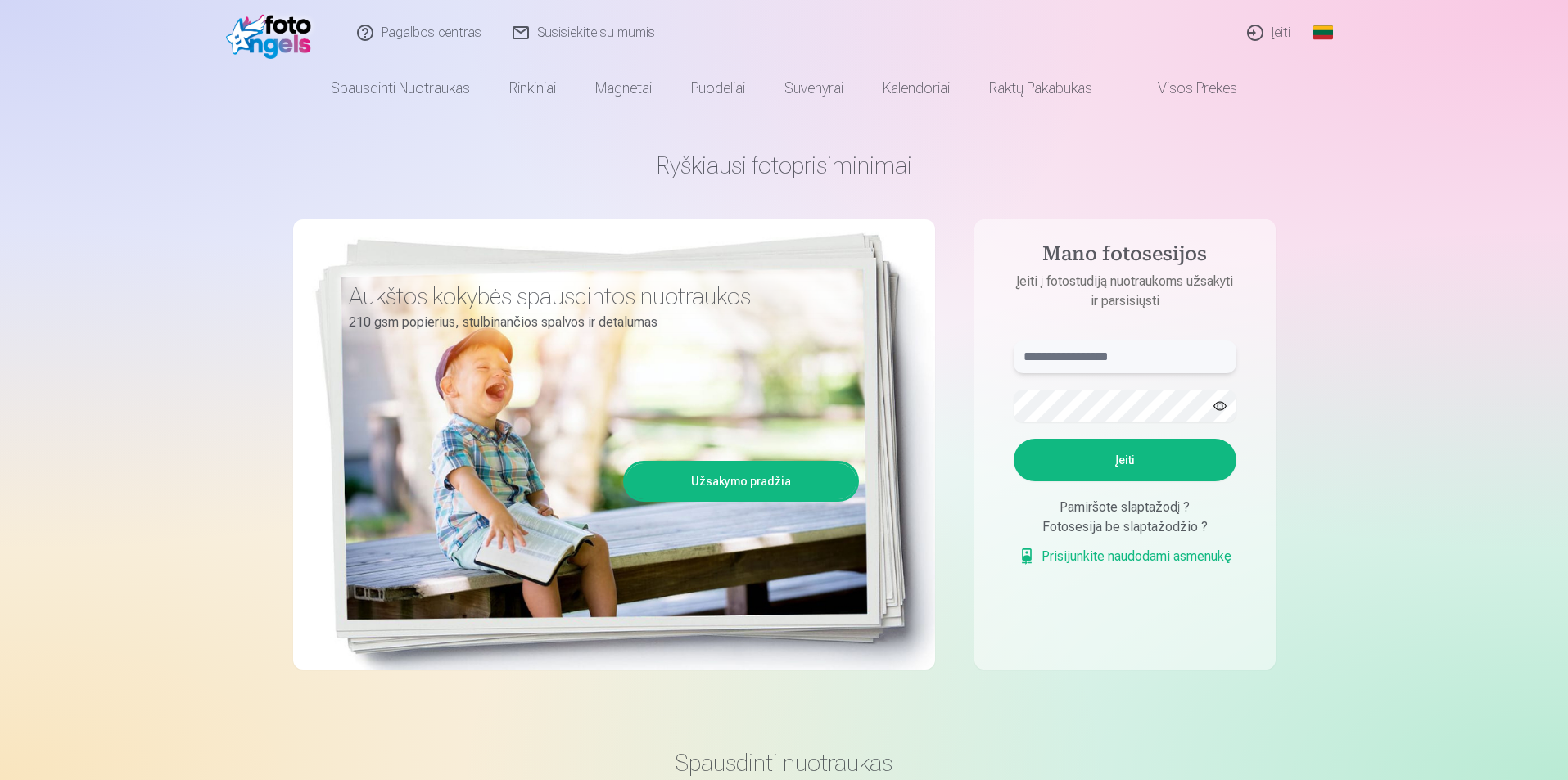
click at [1091, 357] on input "text" at bounding box center [1125, 357] width 223 height 32
click at [959, 346] on div "Ryškiausi fotoprisiminimai Aukštos kokybės spausdintos nuotraukos 210 gsm popie…" at bounding box center [784, 410] width 982 height 598
click at [747, 479] on link "Užsakymo pradžia" at bounding box center [741, 481] width 231 height 36
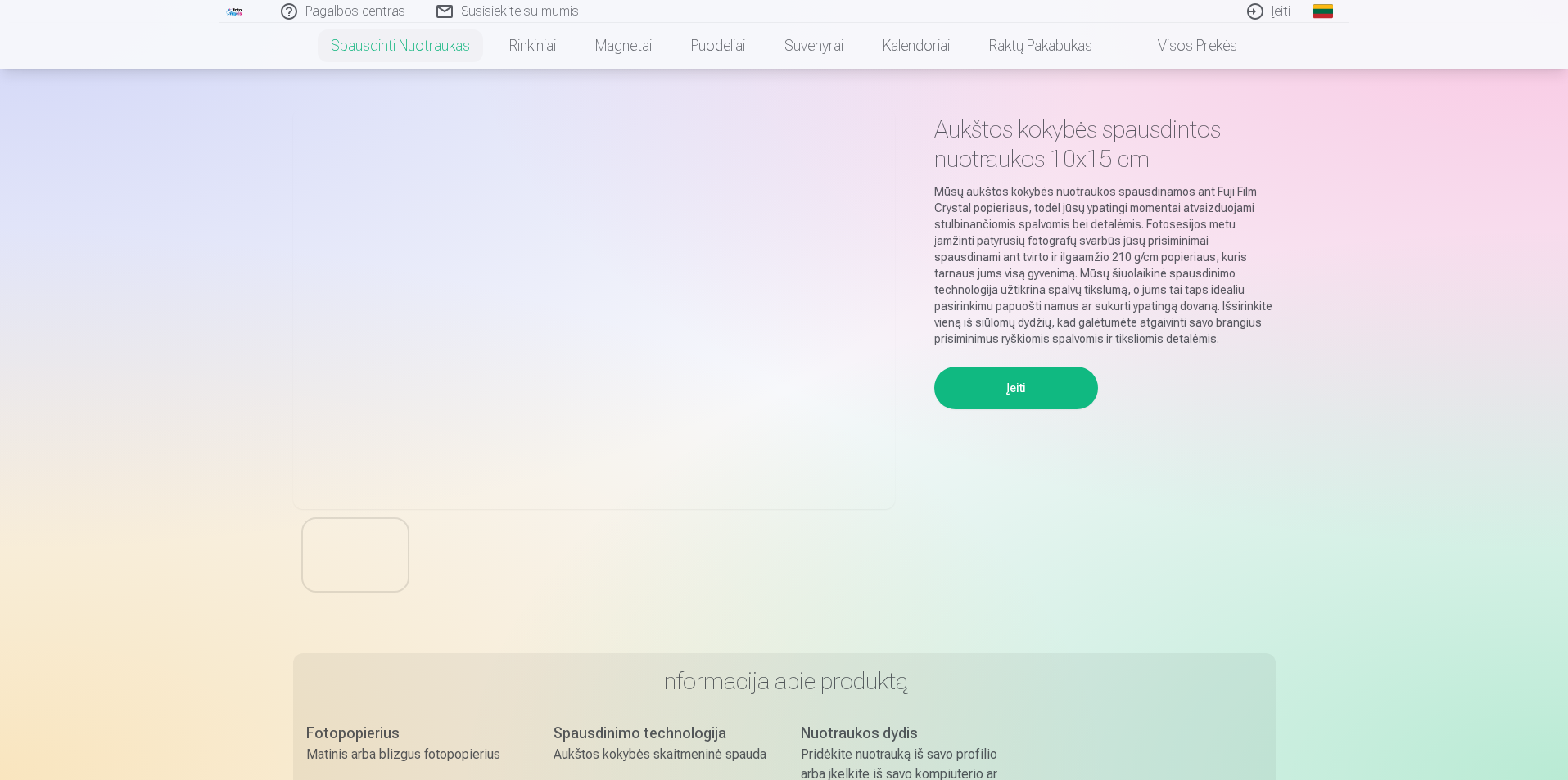
scroll to position [81, 0]
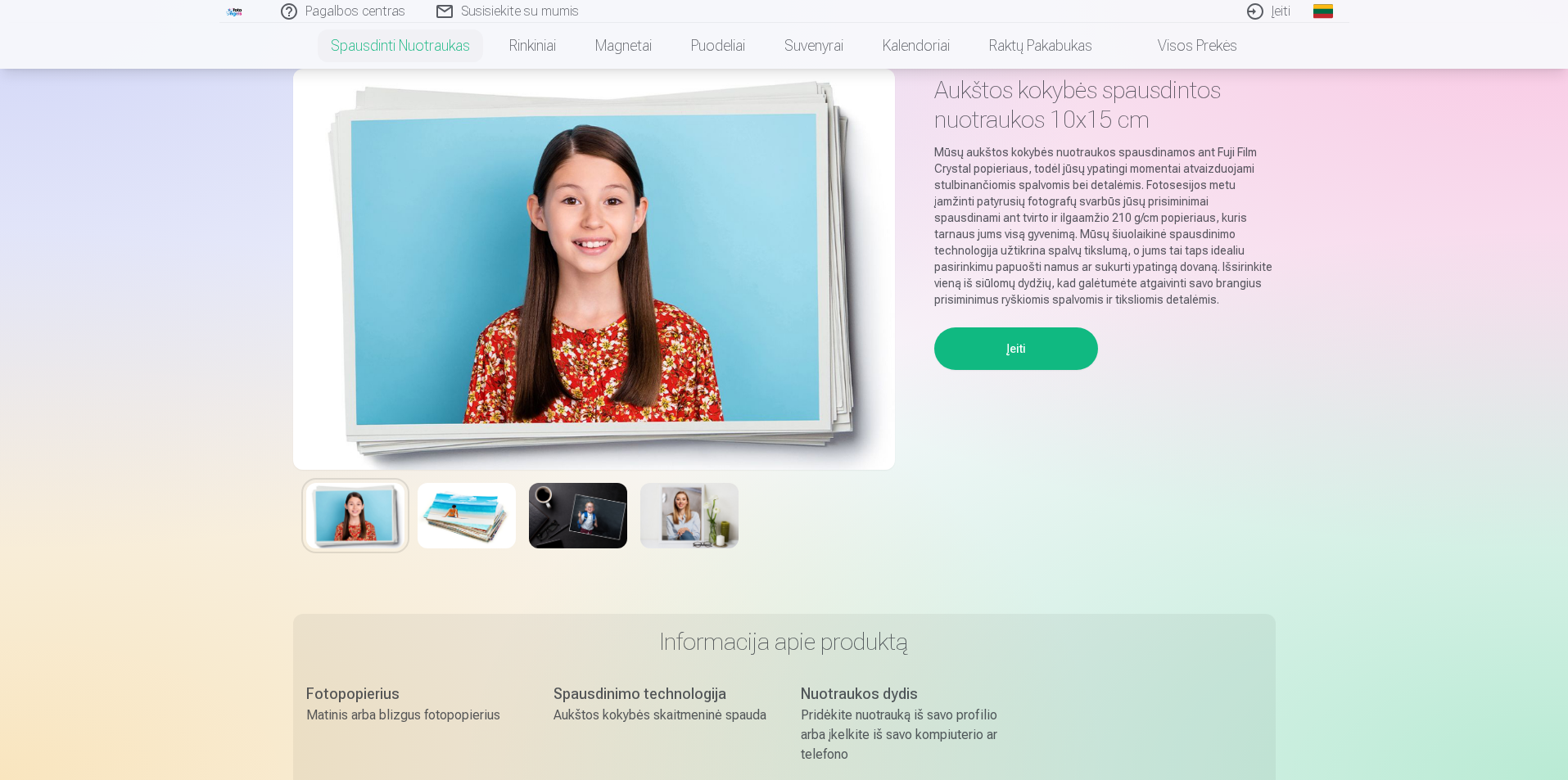
click at [700, 518] on img at bounding box center [690, 516] width 98 height 66
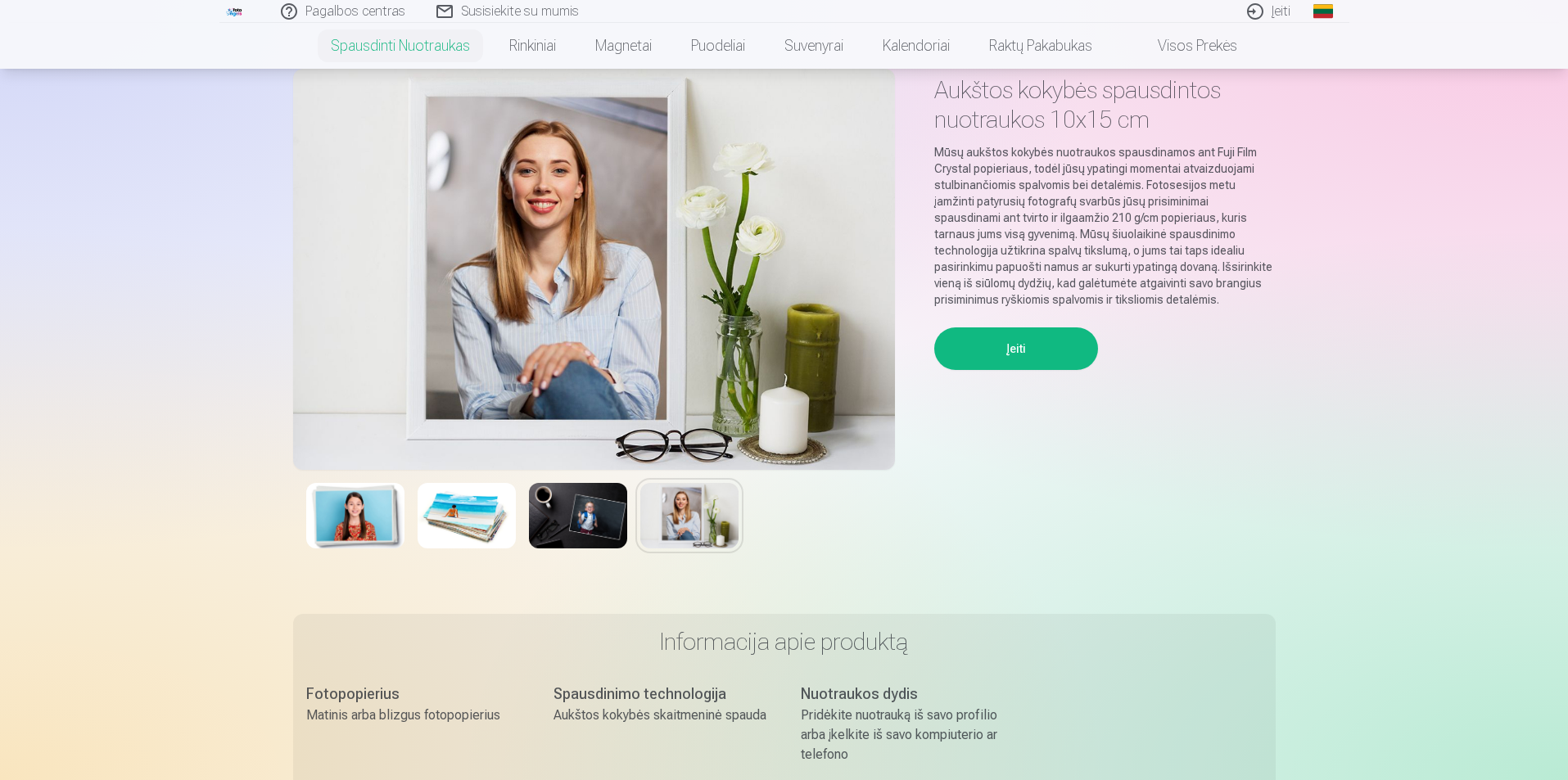
click at [596, 521] on img at bounding box center [578, 516] width 98 height 66
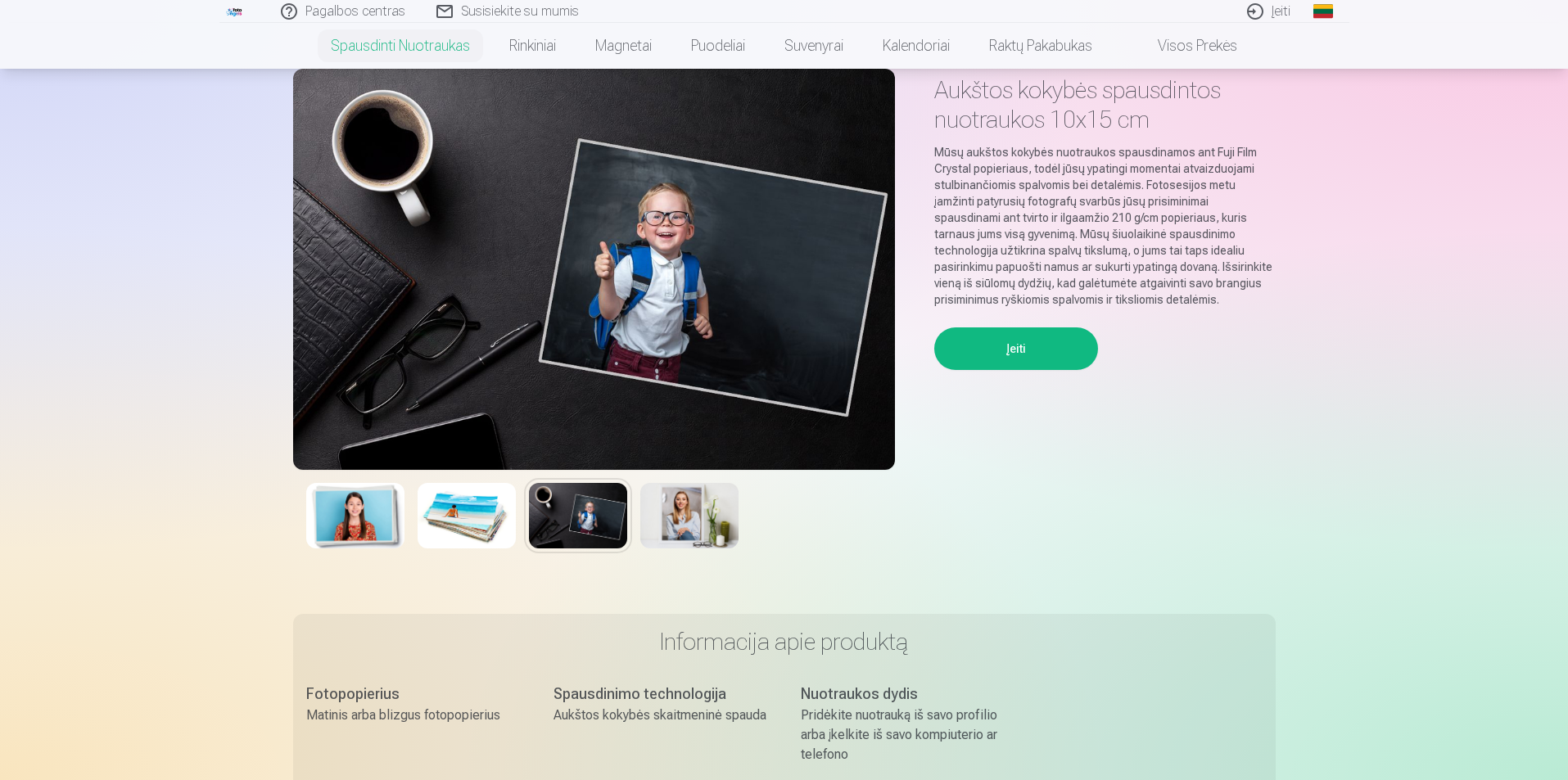
click at [487, 521] on img at bounding box center [467, 516] width 98 height 66
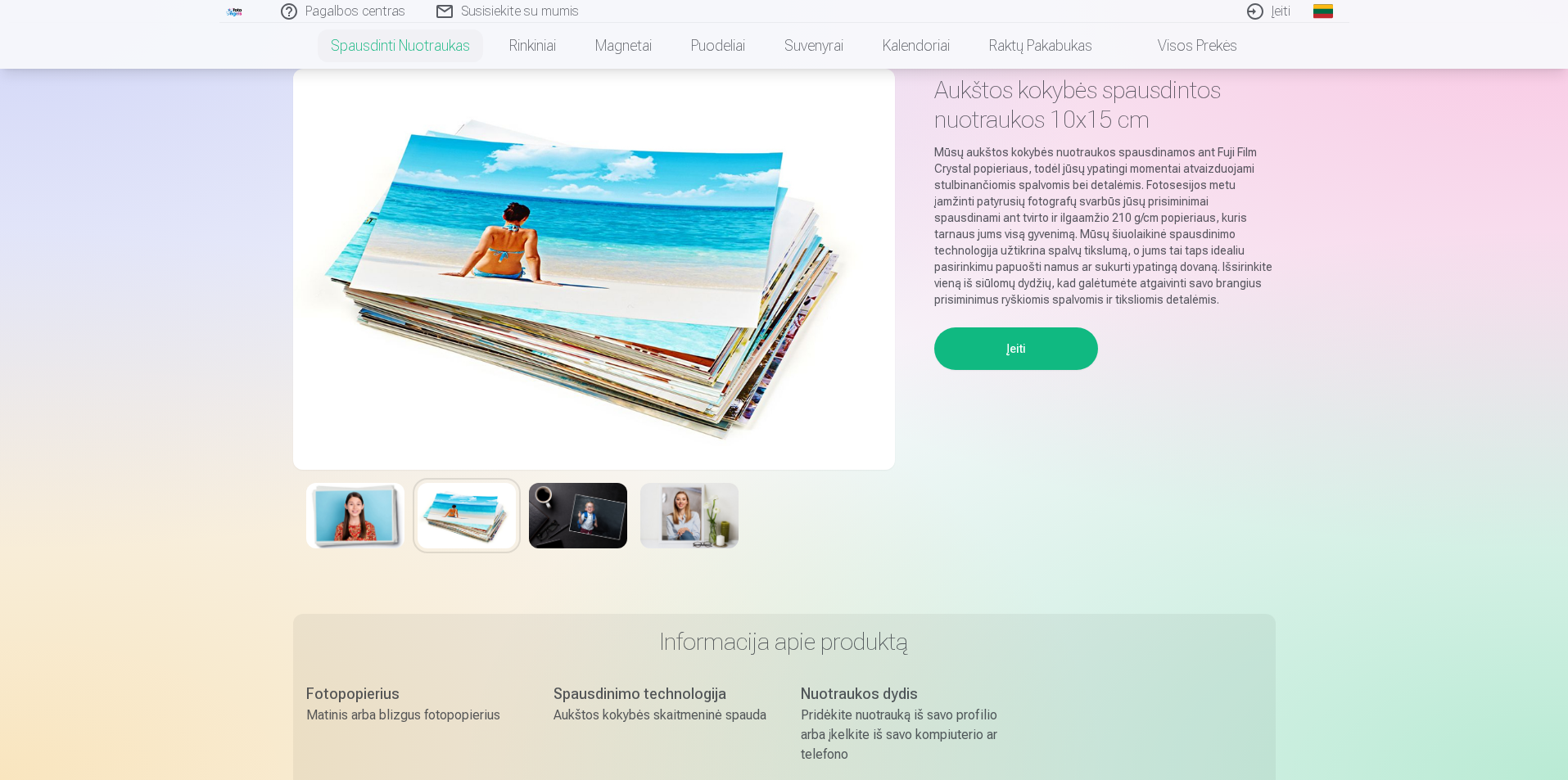
click at [361, 516] on img at bounding box center [355, 516] width 98 height 66
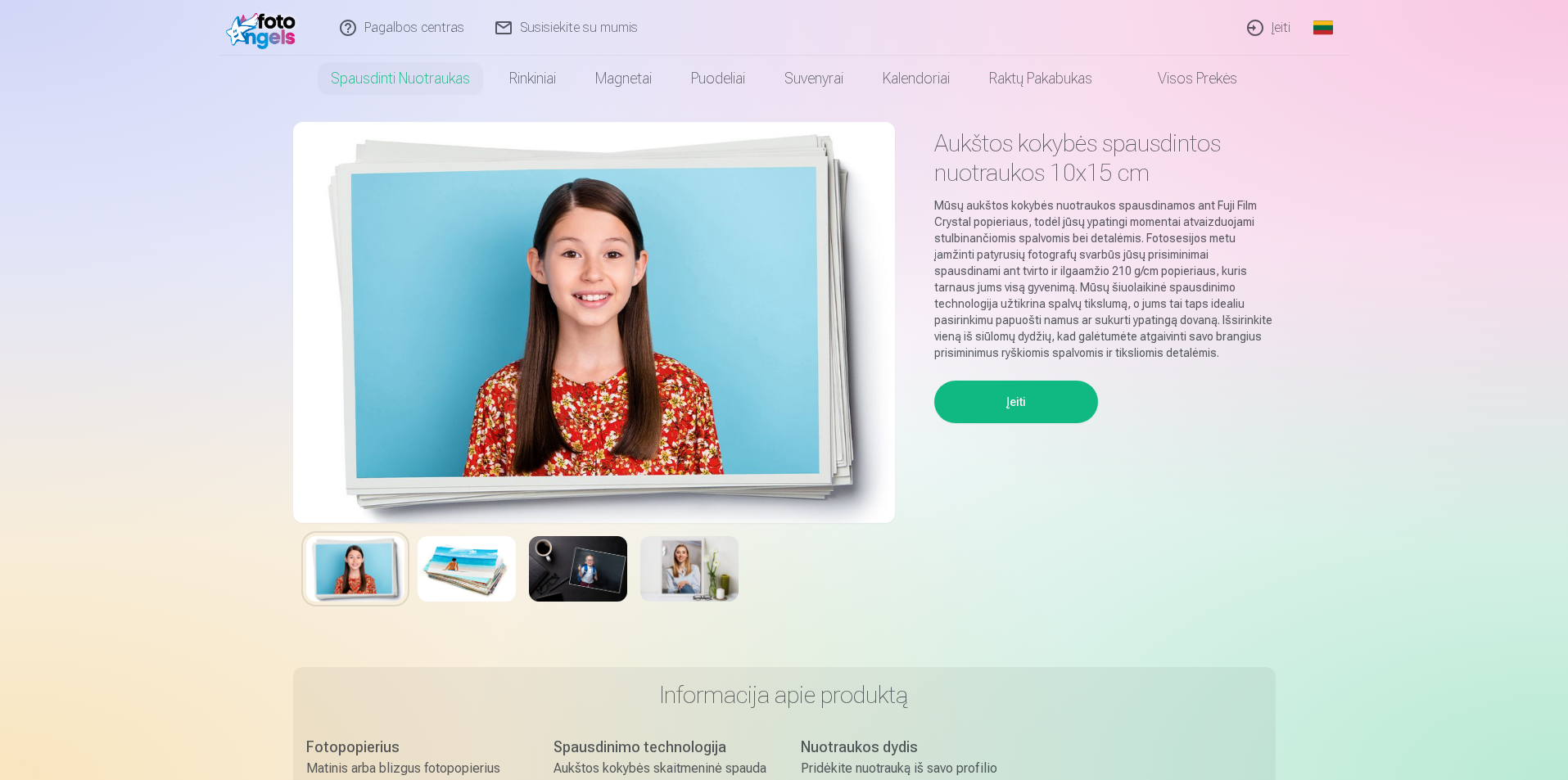
scroll to position [0, 0]
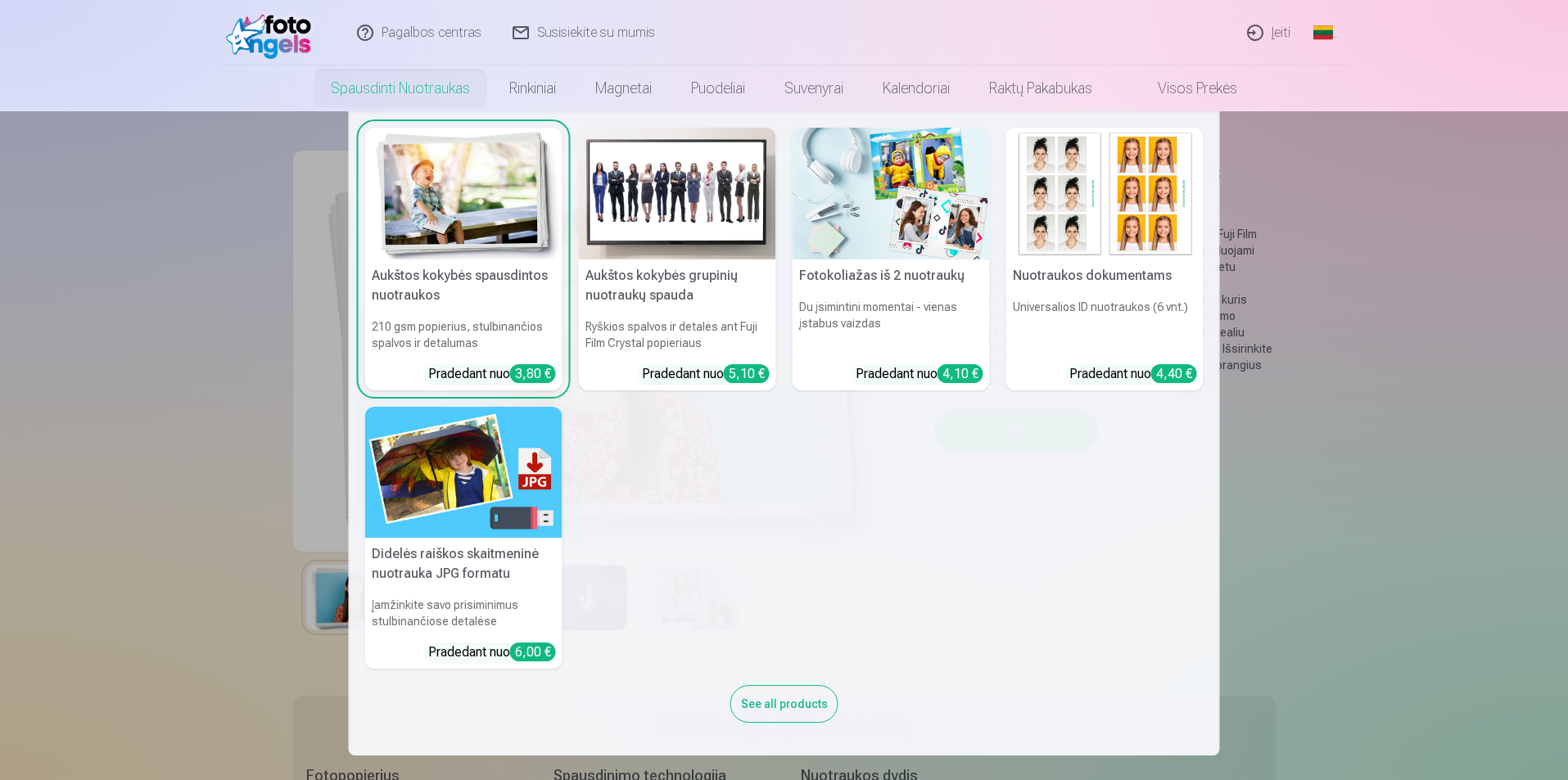
click at [707, 338] on h6 "Ryškios spalvos ir detalės ant Fuji Film Crystal popieriaus" at bounding box center [677, 334] width 197 height 46
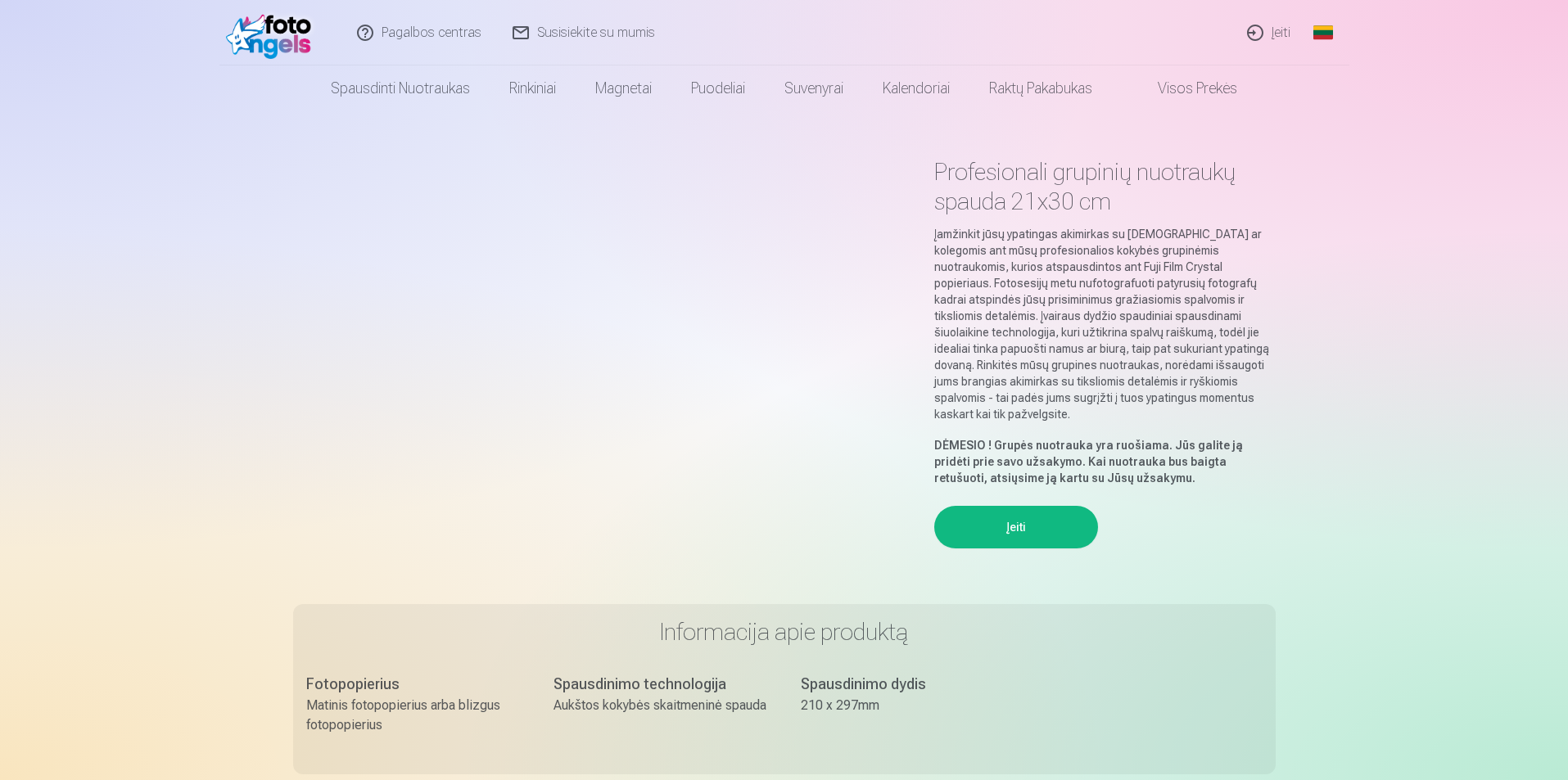
click at [739, 330] on img at bounding box center [594, 351] width 602 height 401
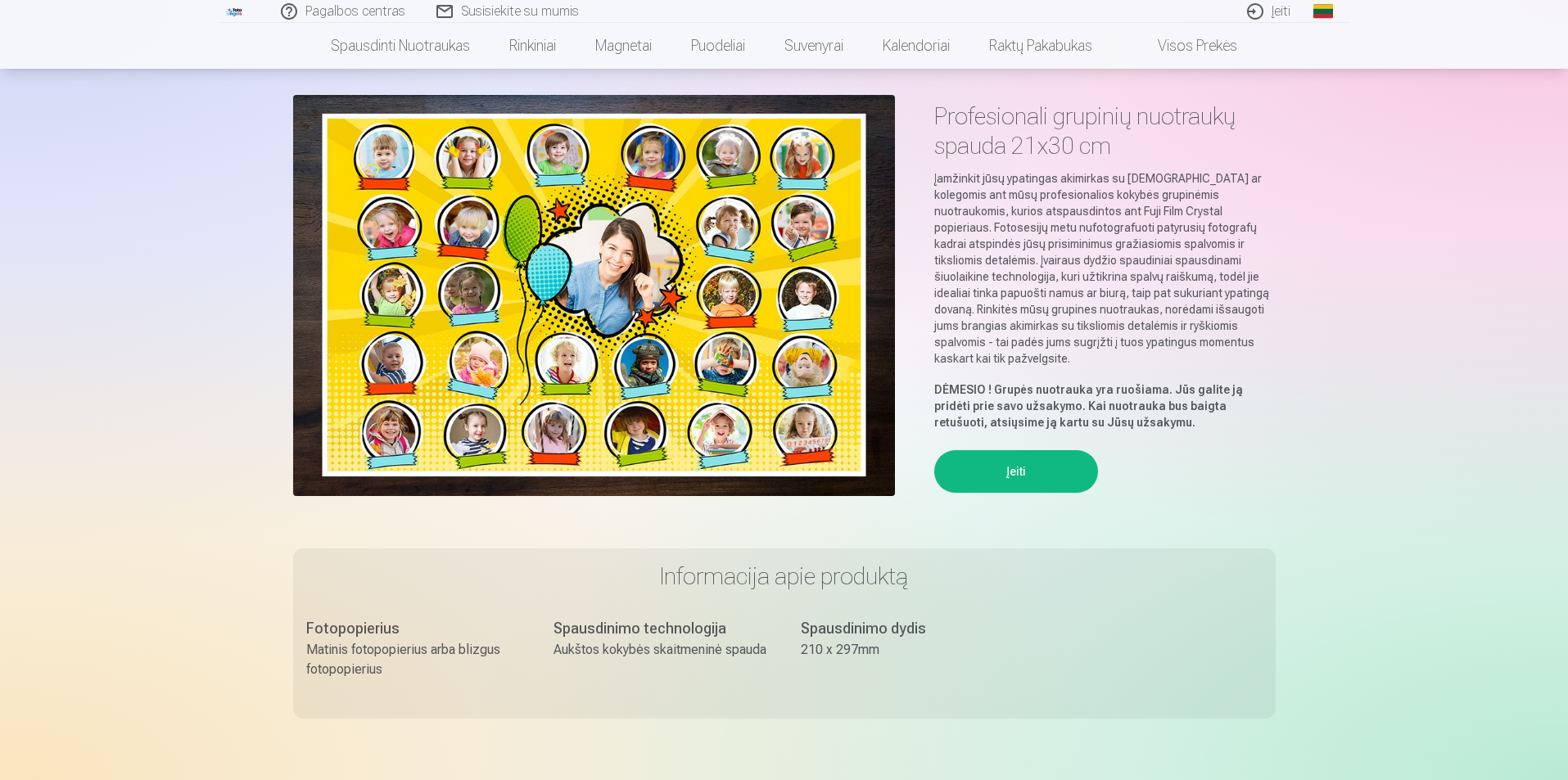
scroll to position [81, 0]
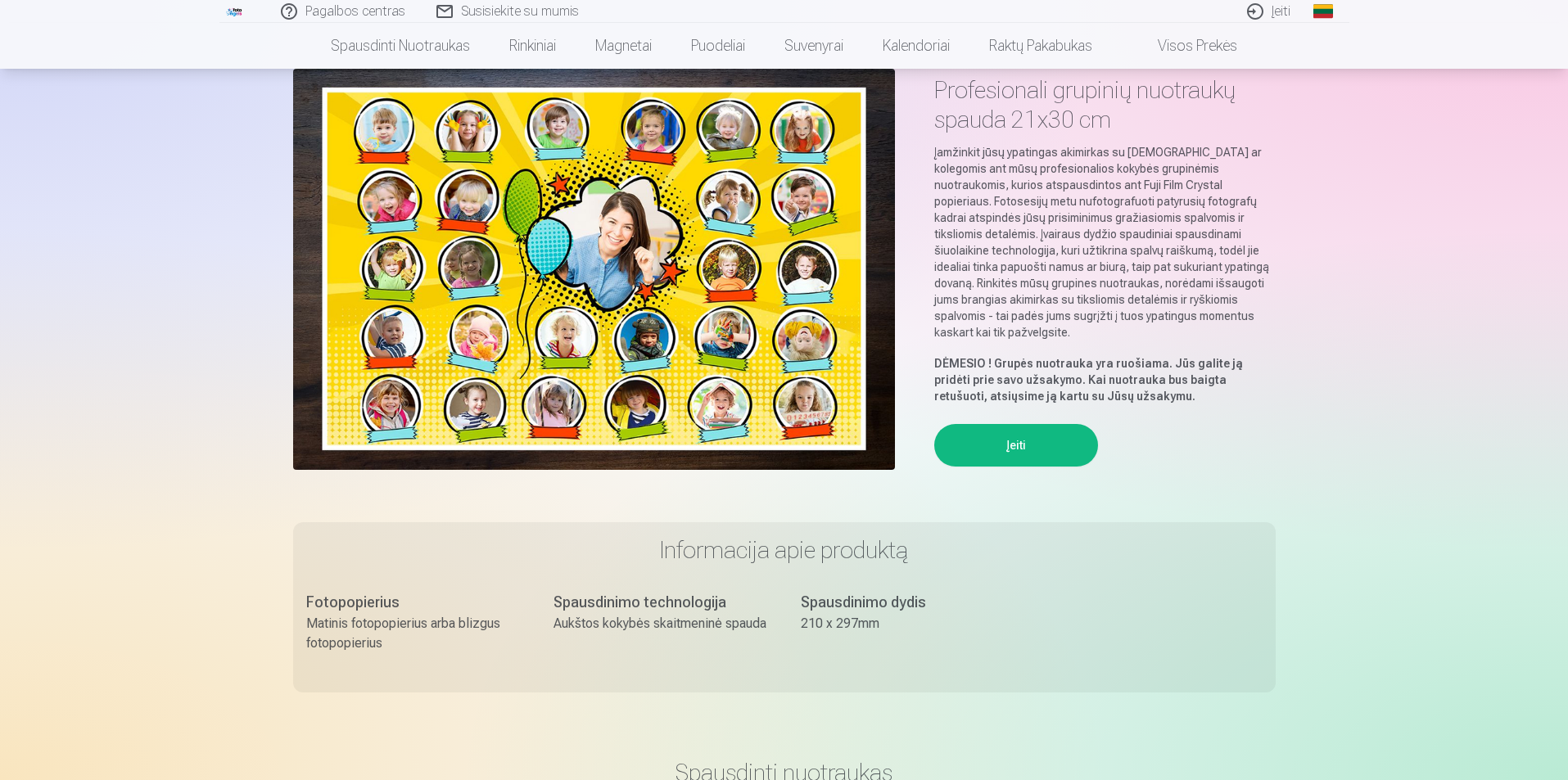
click at [1014, 424] on button "Įeiti" at bounding box center [1016, 445] width 164 height 42
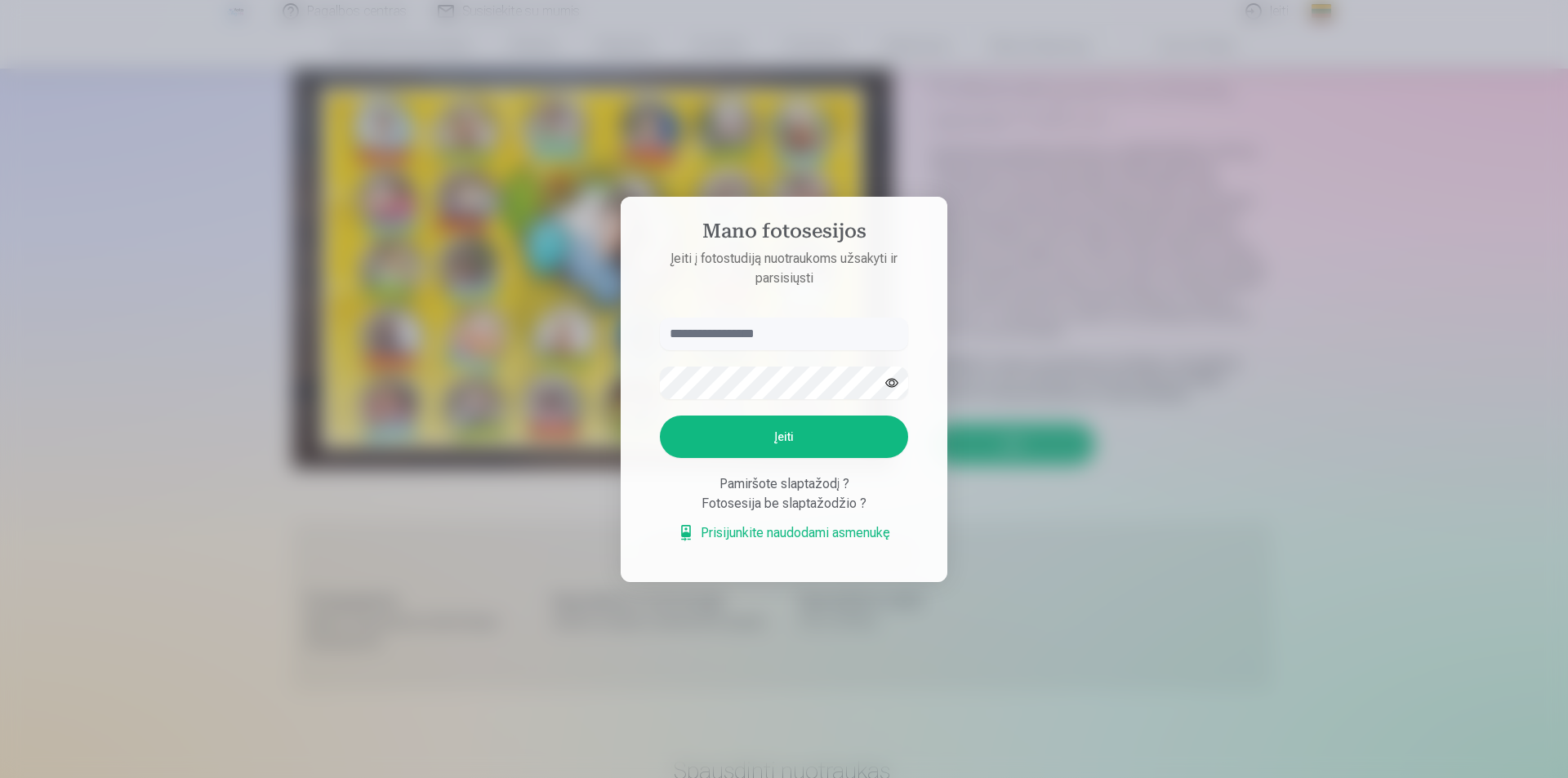
click at [583, 435] on div at bounding box center [784, 389] width 1568 height 778
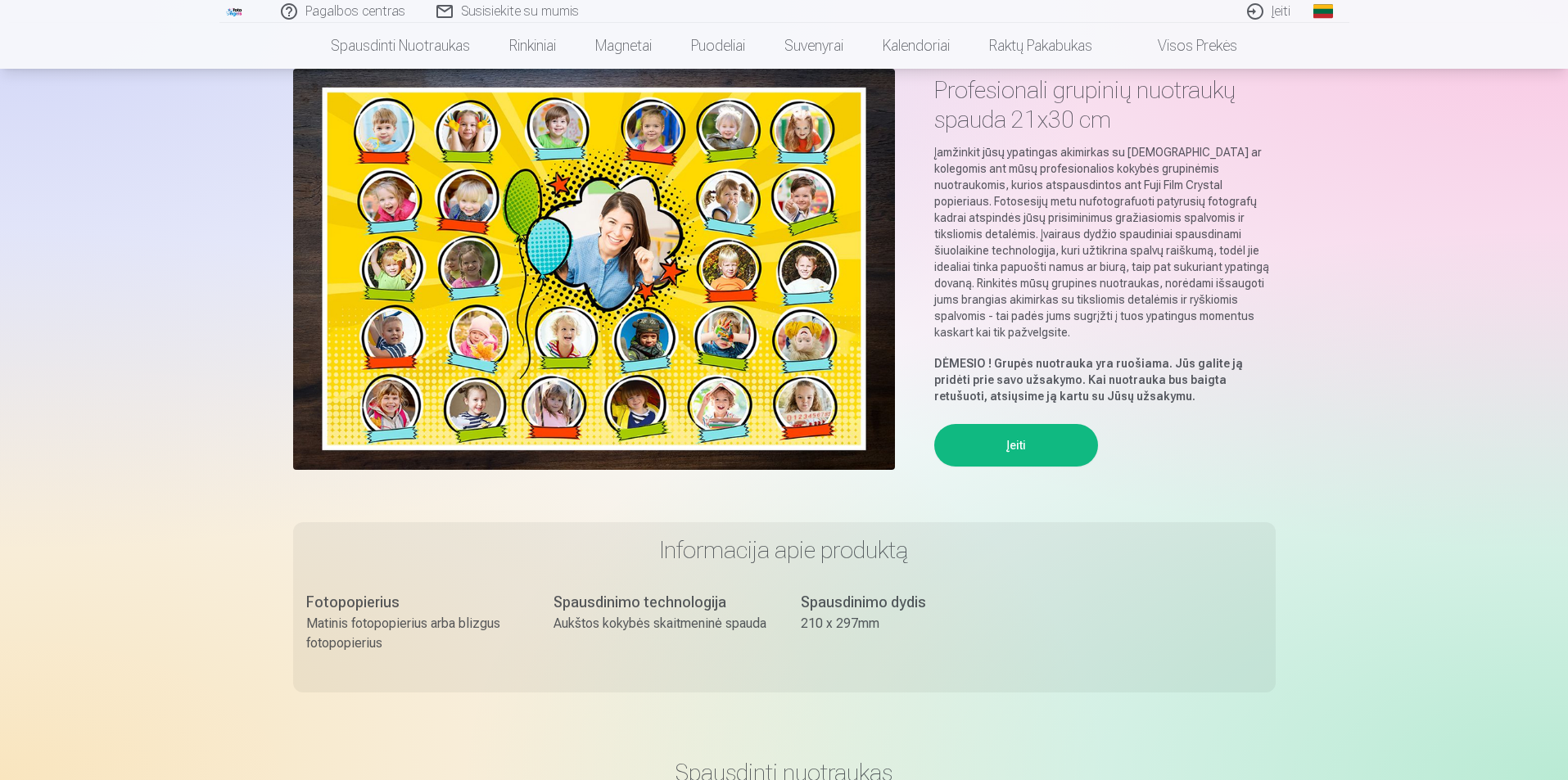
scroll to position [0, 0]
